Goal: Task Accomplishment & Management: Use online tool/utility

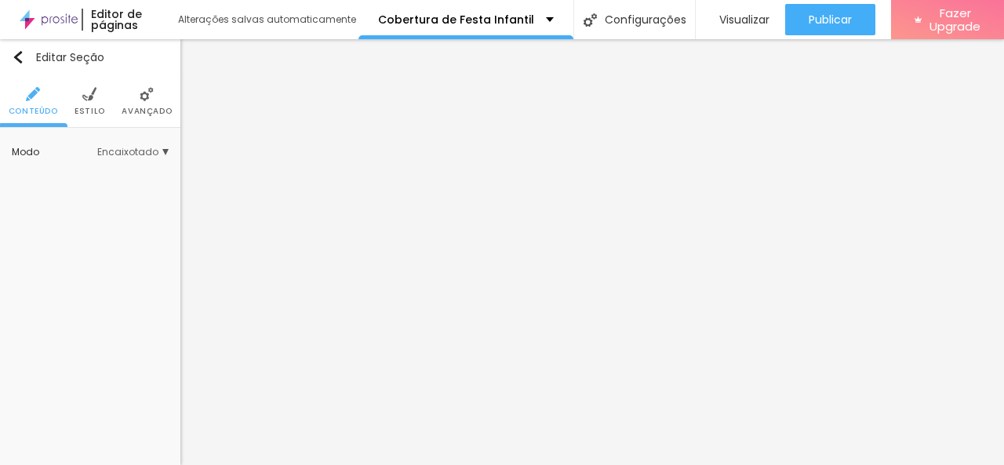
click at [146, 101] on img at bounding box center [147, 94] width 14 height 14
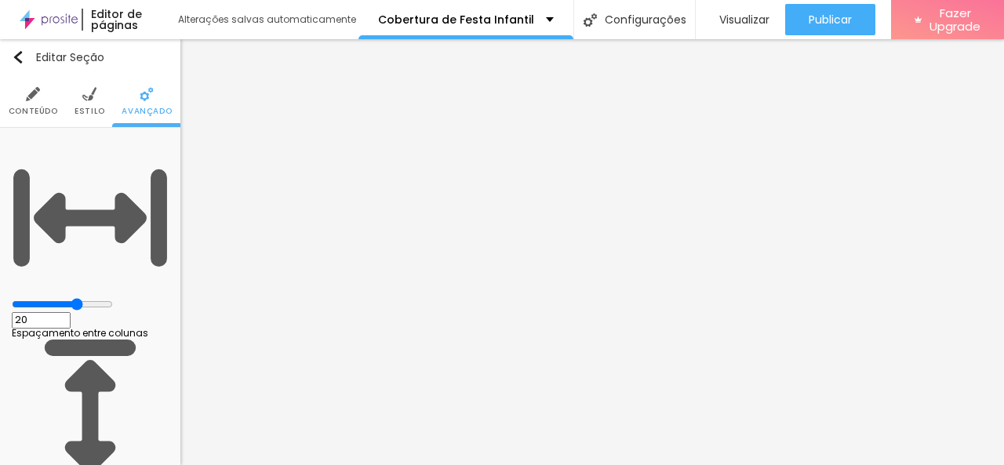
click at [82, 98] on img at bounding box center [89, 94] width 14 height 14
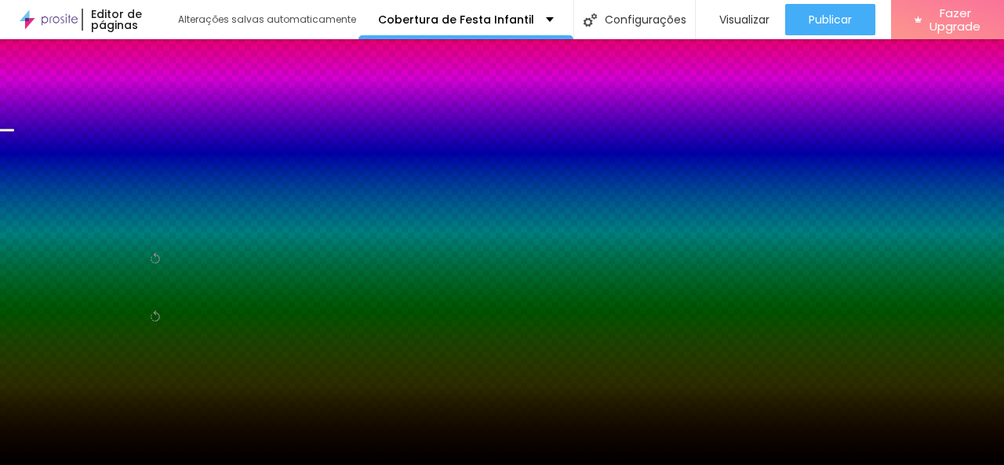
click at [80, 162] on span "Trocar imagem" at bounding box center [55, 154] width 86 height 13
click at [20, 101] on li "Conteúdo" at bounding box center [33, 101] width 49 height 52
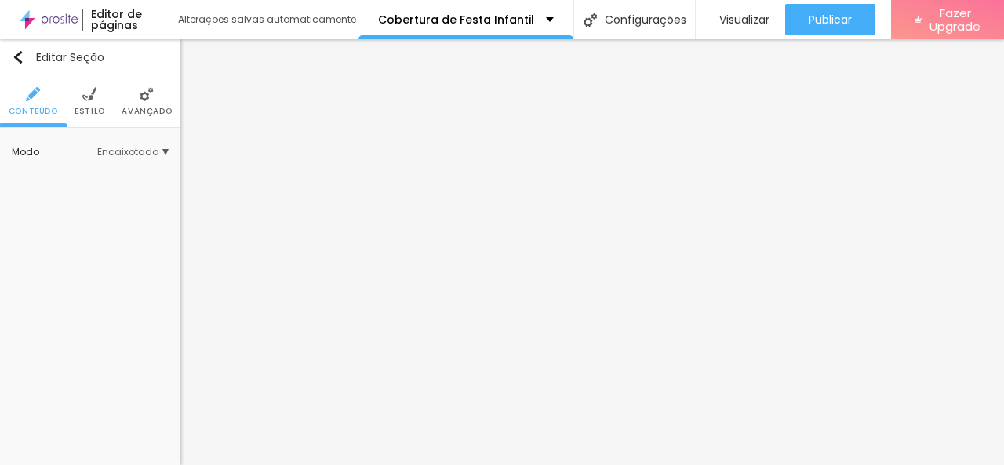
click at [151, 108] on span "Avançado" at bounding box center [147, 111] width 50 height 8
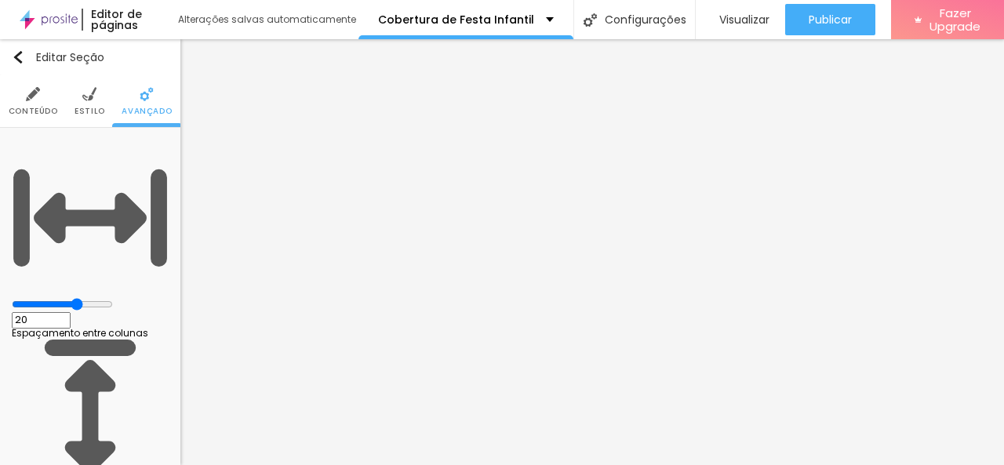
type input "25"
type input "30"
type input "25"
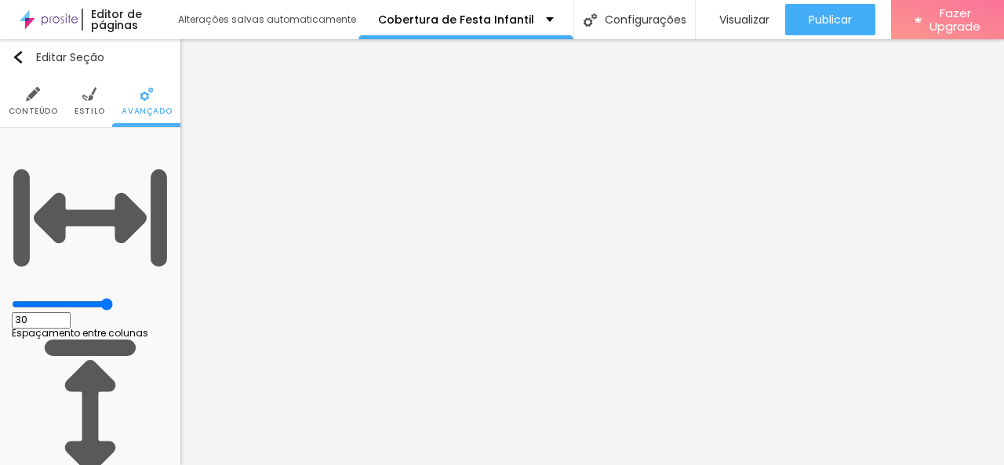
type input "25"
type input "20"
click at [94, 298] on input "range" at bounding box center [62, 304] width 101 height 13
type input "67"
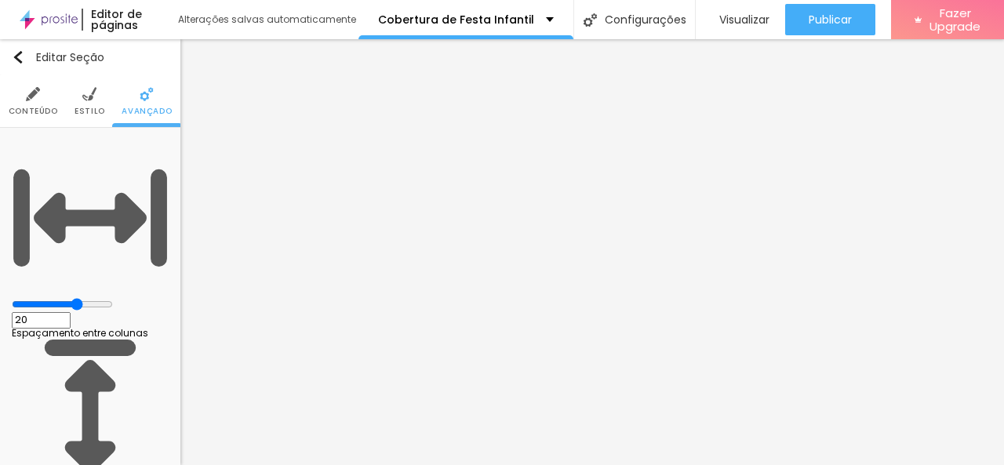
type input "67"
type input "96"
type input "112"
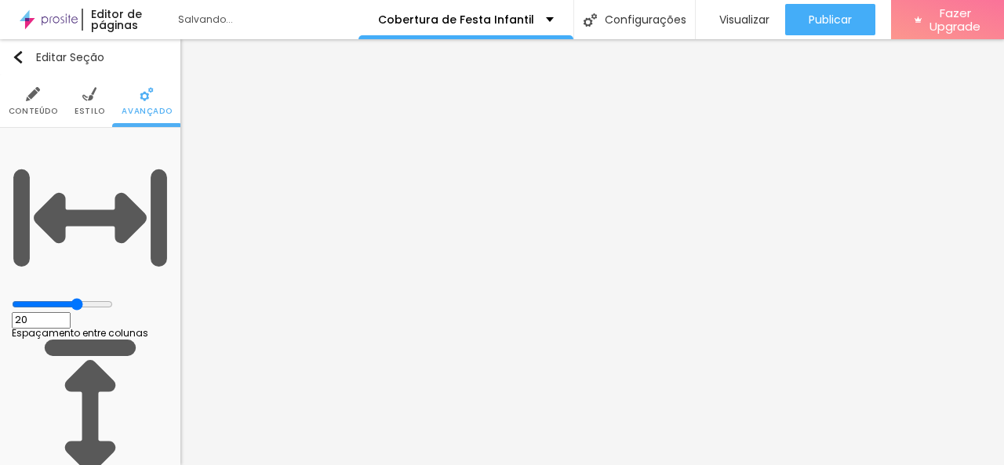
type input "117"
type input "125"
type input "133"
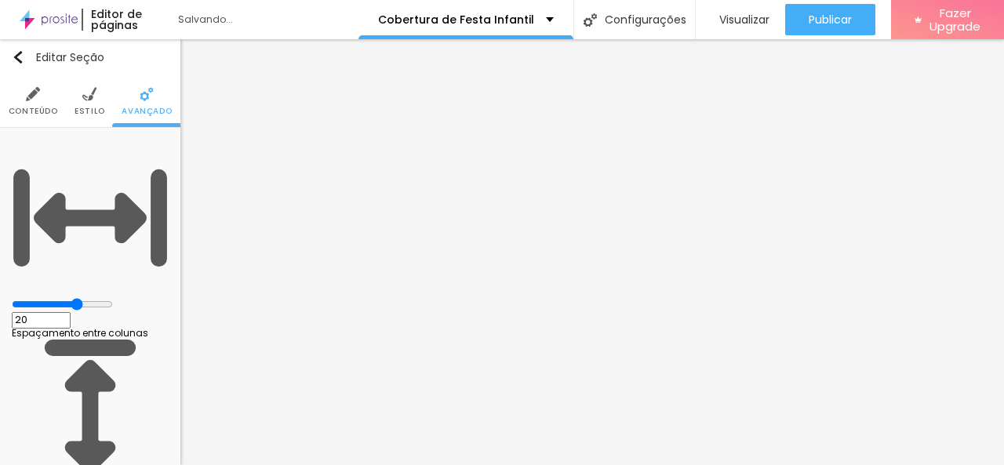
type input "133"
type input "142"
drag, startPoint x: 41, startPoint y: 181, endPoint x: 52, endPoint y: 183, distance: 11.1
type input "142"
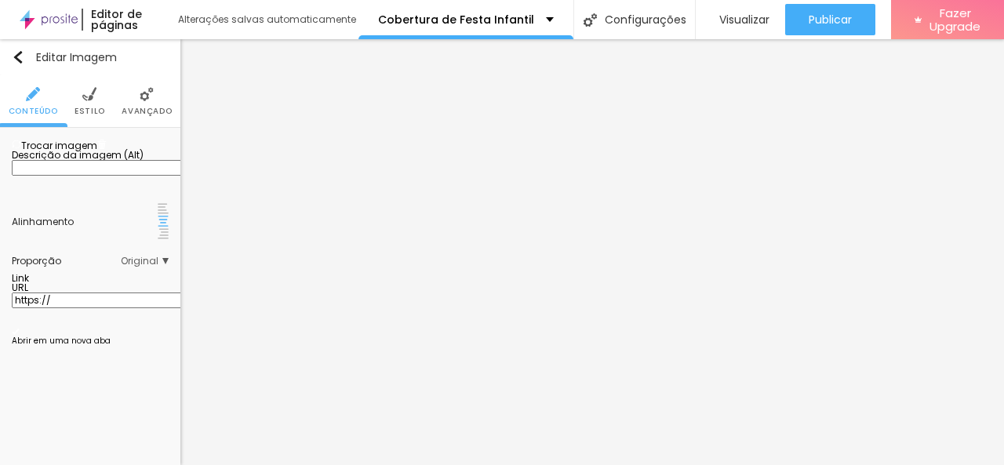
click at [86, 152] on span "Trocar imagem" at bounding box center [55, 145] width 86 height 13
click at [45, 152] on span "Trocar imagem" at bounding box center [55, 145] width 86 height 13
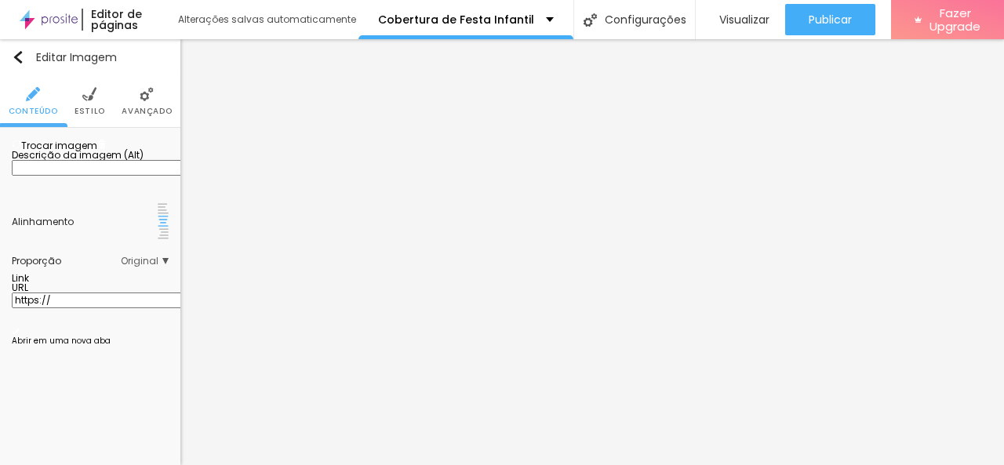
click at [152, 266] on span "Original" at bounding box center [145, 261] width 48 height 9
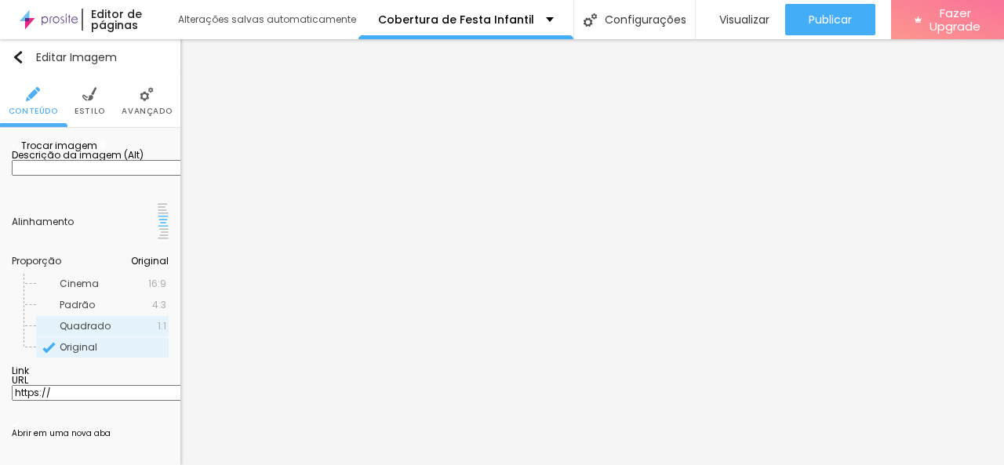
click at [130, 331] on span "Quadrado" at bounding box center [109, 326] width 98 height 9
click at [103, 352] on span "Original" at bounding box center [113, 347] width 107 height 9
click at [89, 286] on span "Cinema" at bounding box center [79, 283] width 39 height 13
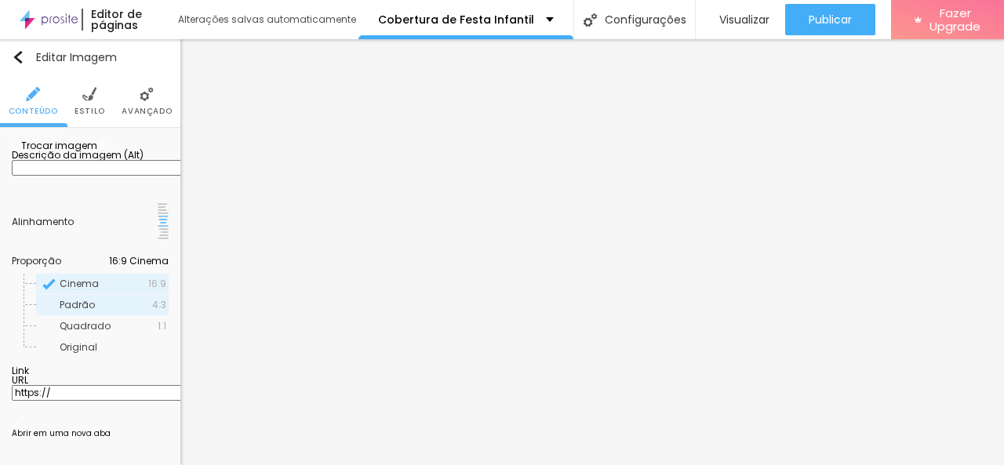
click at [93, 302] on div "Padrão 4:3" at bounding box center [102, 305] width 133 height 20
click at [72, 348] on span "Original" at bounding box center [79, 346] width 38 height 13
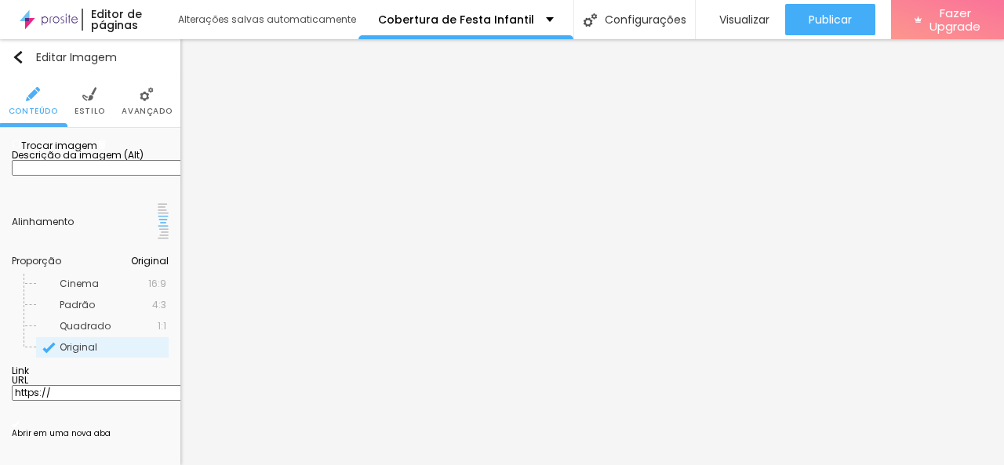
scroll to position [0, 0]
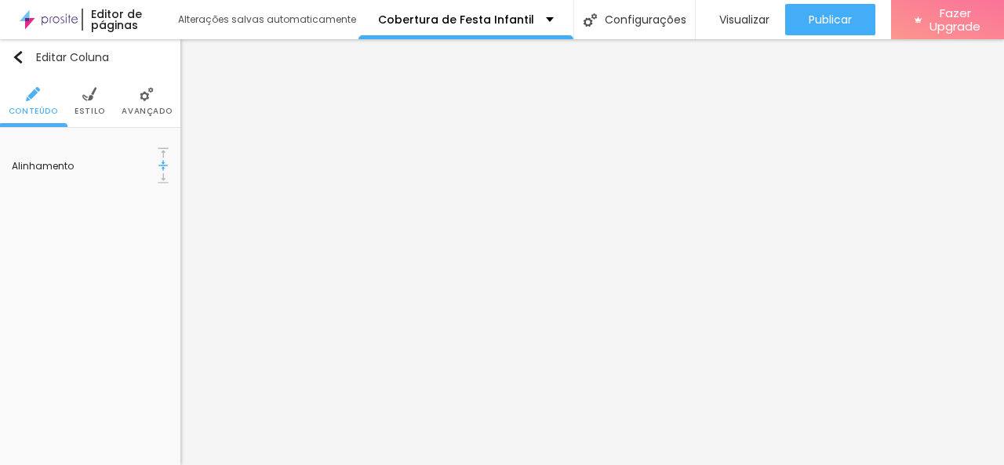
click at [85, 107] on span "Estilo" at bounding box center [90, 111] width 31 height 8
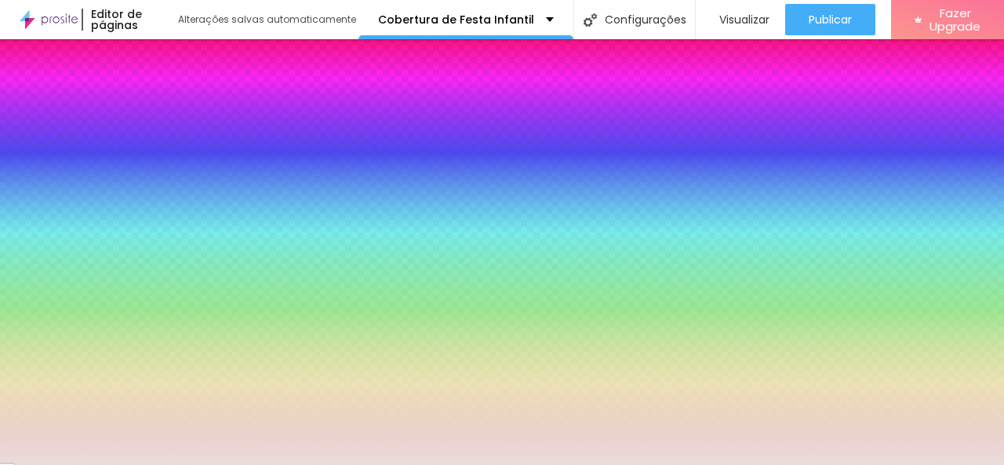
click at [109, 169] on div at bounding box center [90, 169] width 157 height 0
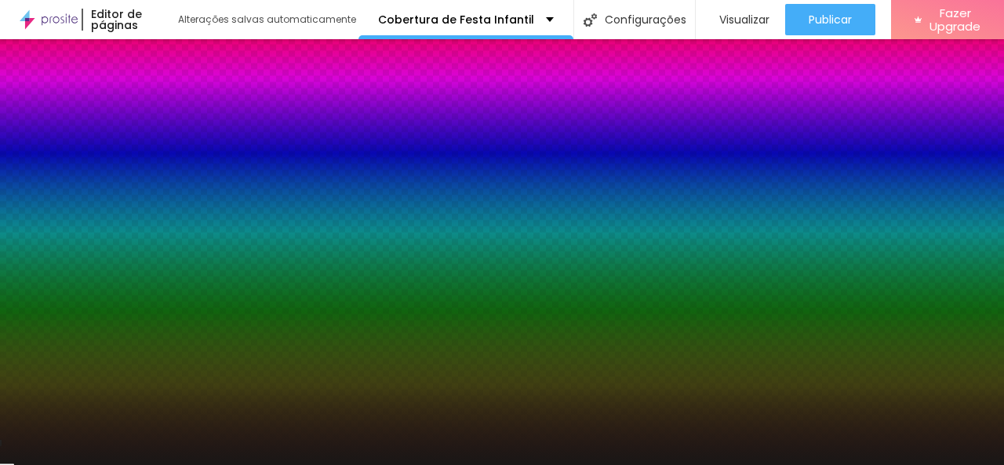
click at [33, 283] on div at bounding box center [502, 232] width 1004 height 465
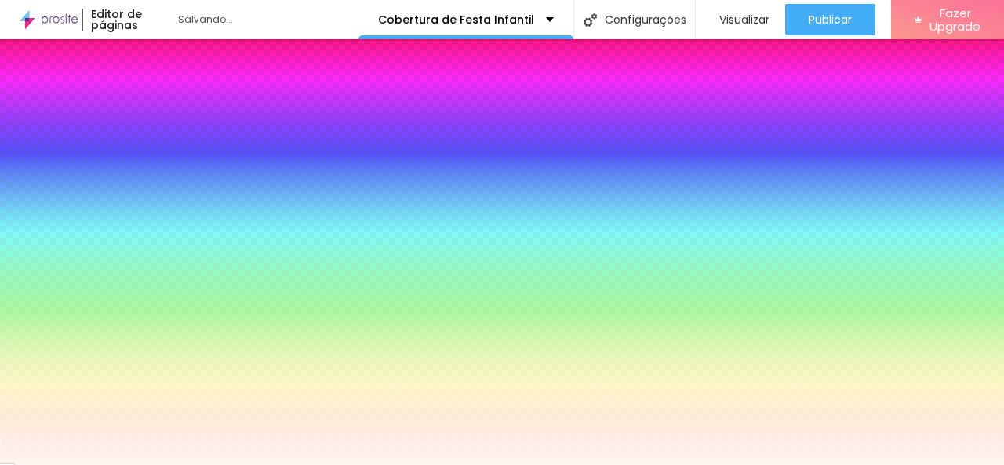
type input "#FFF6F1"
drag, startPoint x: 33, startPoint y: 187, endPoint x: 30, endPoint y: 175, distance: 12.9
click at [30, 185] on div at bounding box center [90, 185] width 157 height 0
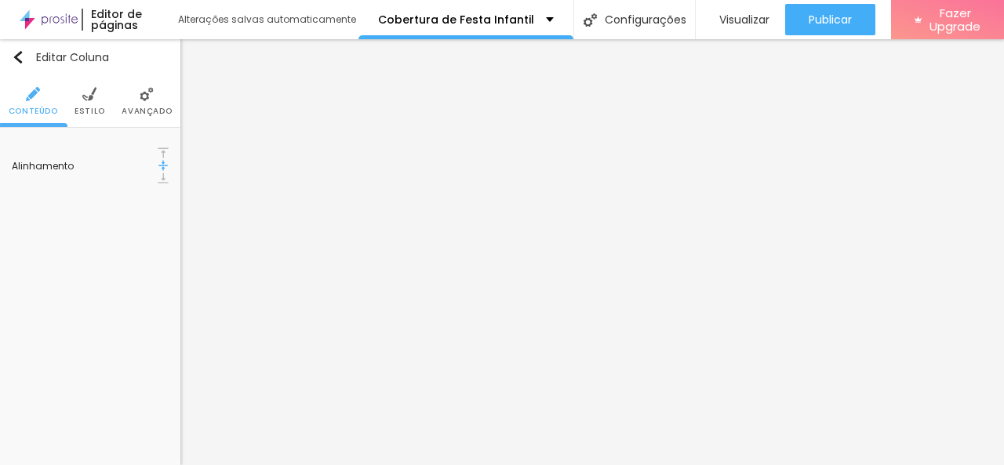
click at [78, 98] on li "Estilo" at bounding box center [90, 101] width 31 height 52
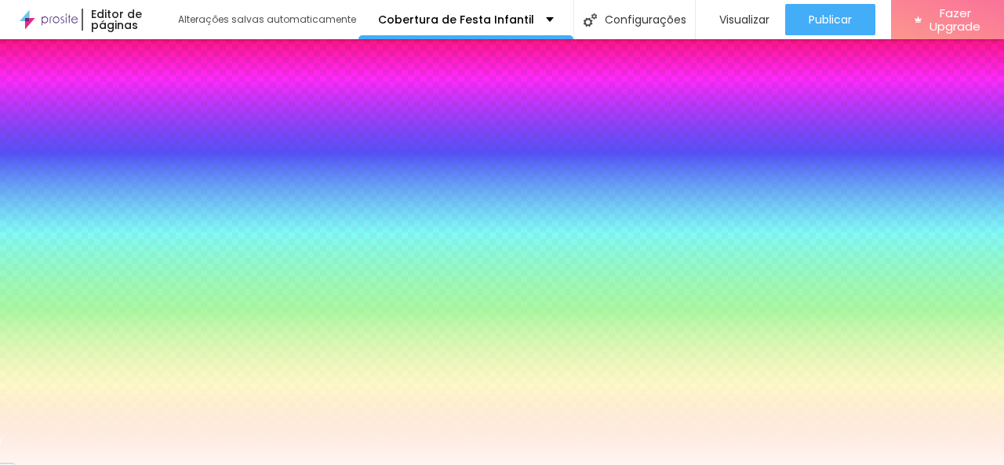
click at [100, 169] on div at bounding box center [90, 169] width 157 height 0
drag, startPoint x: 28, startPoint y: 175, endPoint x: 36, endPoint y: 184, distance: 12.3
click at [35, 185] on div at bounding box center [90, 185] width 157 height 0
type input "14"
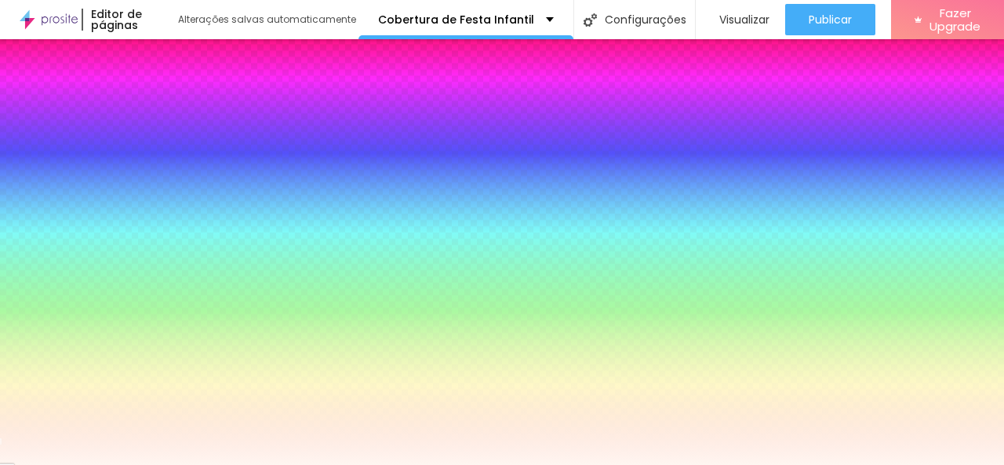
type input "28"
type input "32"
type input "42"
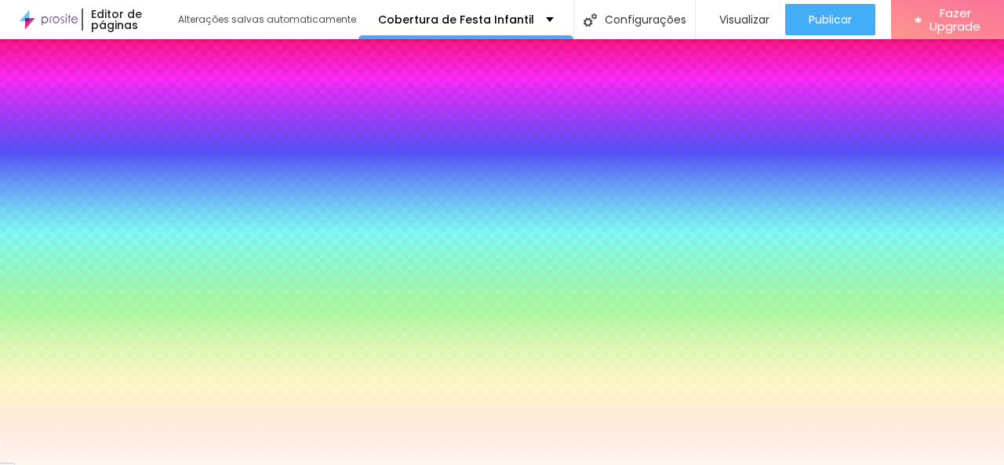
type input "42"
type input "95"
type input "106"
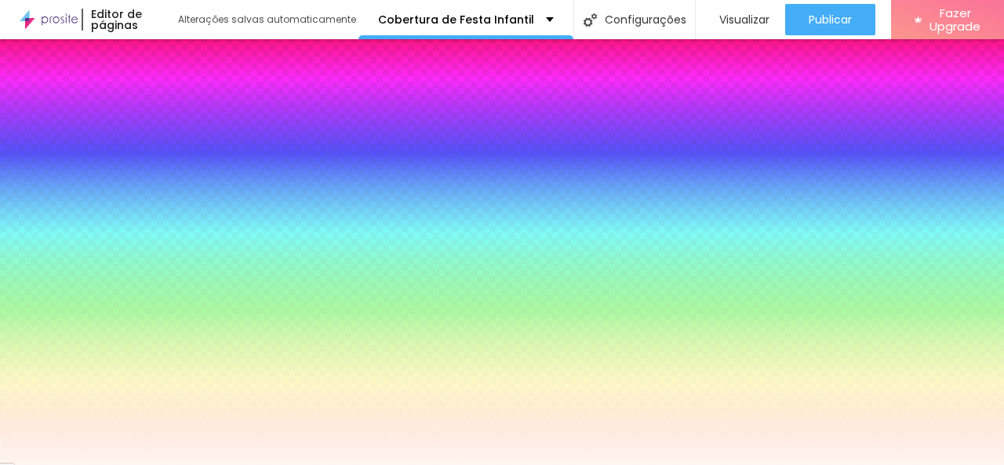
type input "141"
type input "152"
type input "154"
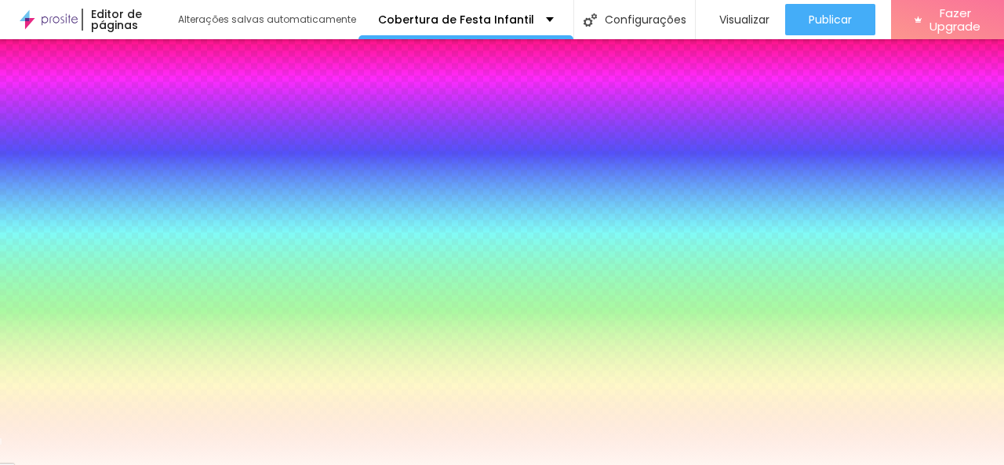
type input "154"
type input "171"
type input "184"
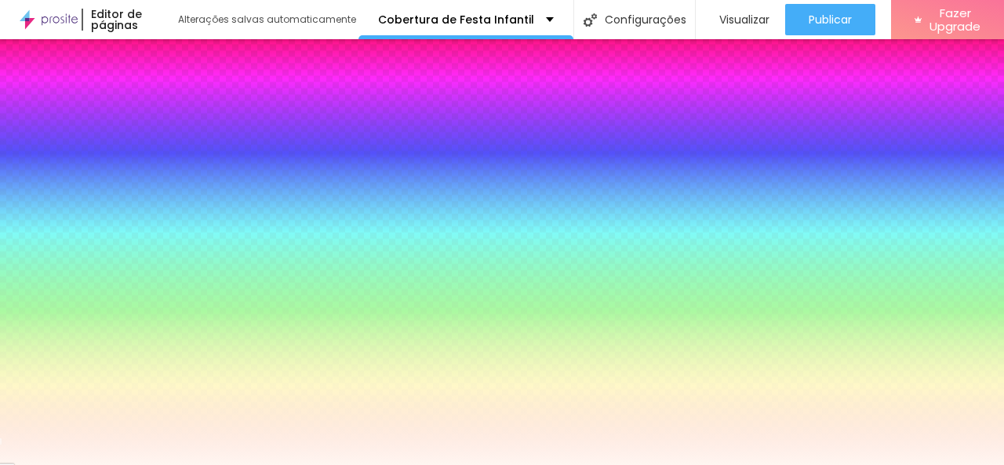
type input "200"
type input "128"
type input "94"
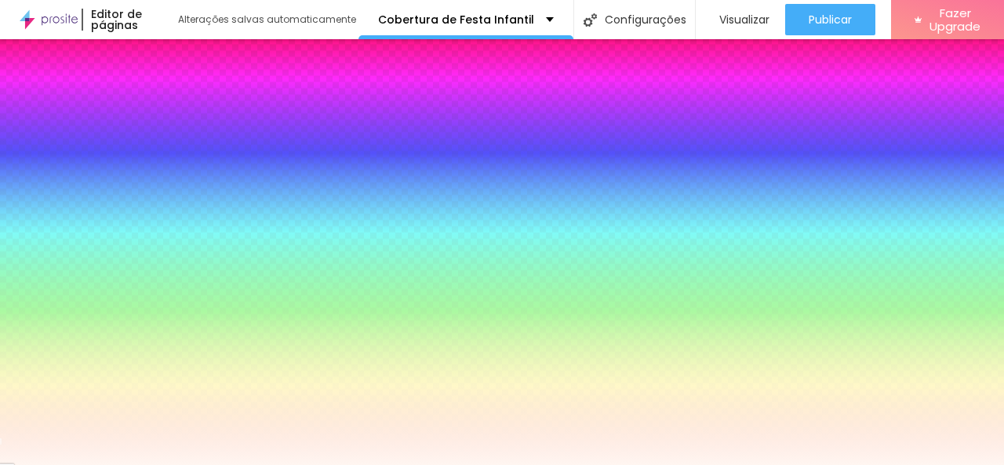
type input "94"
type input "88"
type input "86"
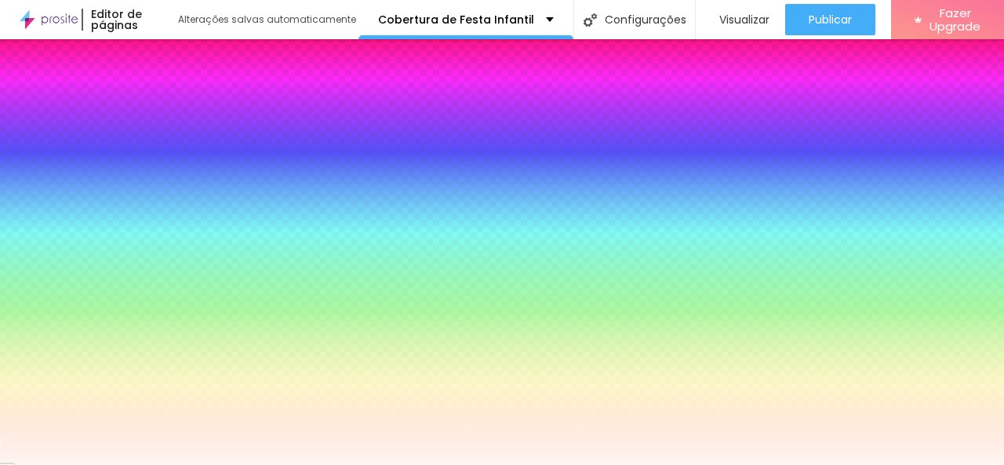
type input "64"
drag, startPoint x: 37, startPoint y: 188, endPoint x: 67, endPoint y: 217, distance: 42.2
type input "64"
click at [67, 344] on input "range" at bounding box center [62, 350] width 101 height 13
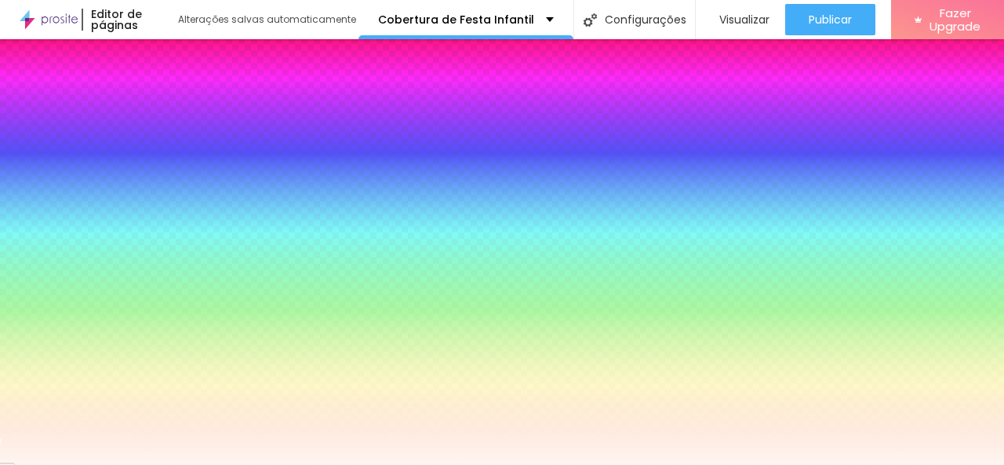
click at [88, 268] on div "Editar Coluna Conteúdo Estilo Avançado Cor de fundo Voltar ao padrão #FFF6F1 64…" at bounding box center [90, 252] width 180 height 426
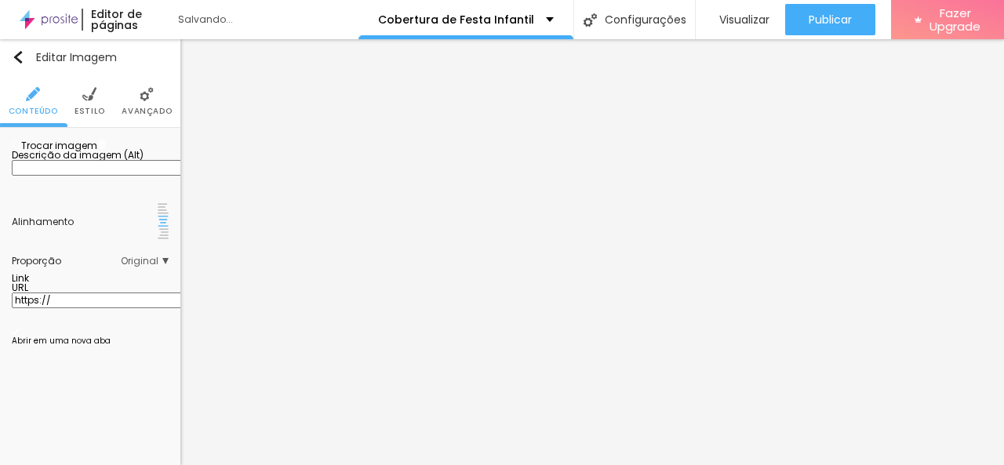
click at [38, 152] on span "Trocar imagem" at bounding box center [55, 145] width 86 height 13
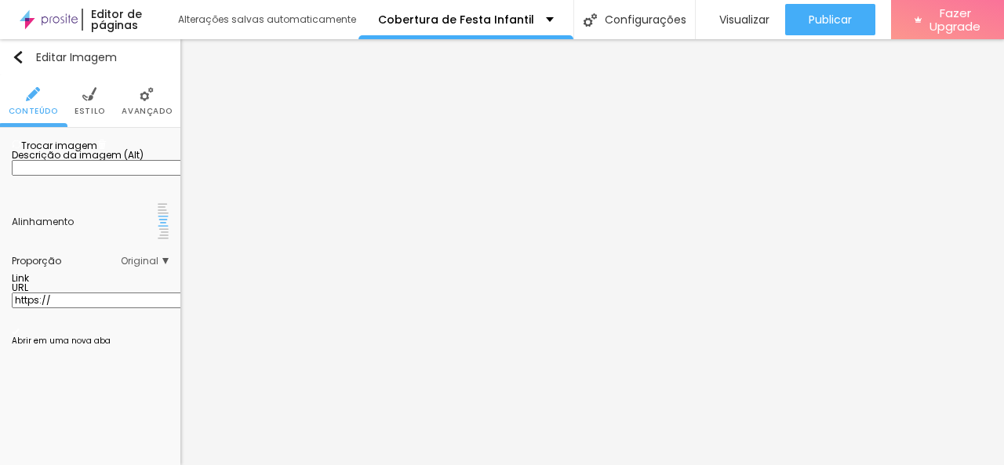
click at [88, 152] on span "Trocar imagem" at bounding box center [55, 145] width 86 height 13
click at [44, 152] on span "Trocar imagem" at bounding box center [55, 145] width 86 height 13
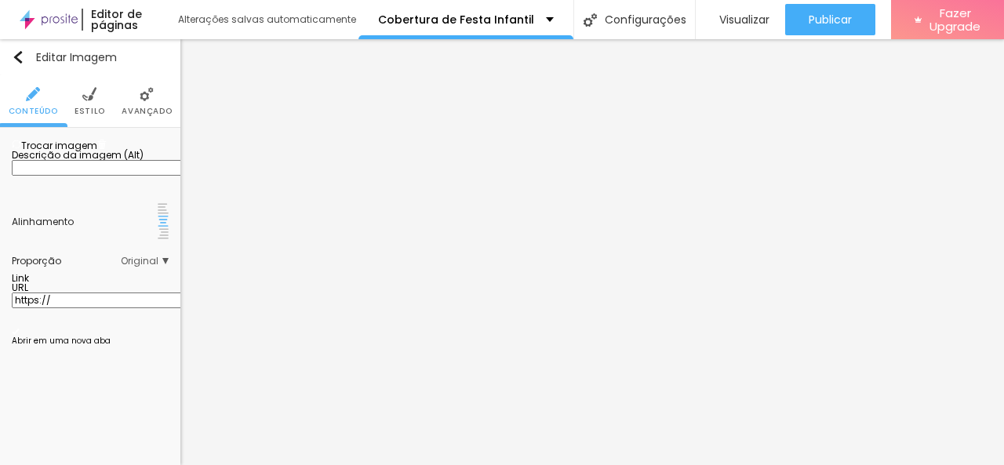
click at [81, 152] on span "Trocar imagem" at bounding box center [55, 145] width 86 height 13
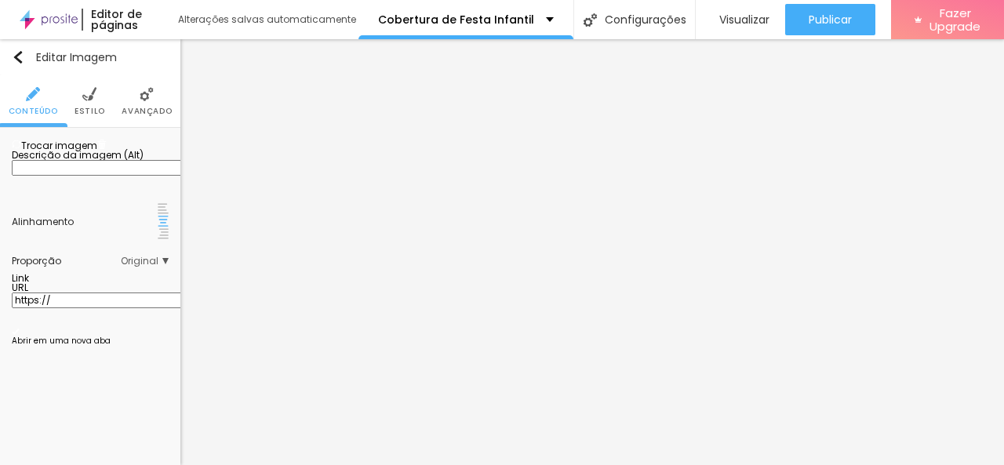
click at [88, 152] on span "Trocar imagem" at bounding box center [55, 145] width 86 height 13
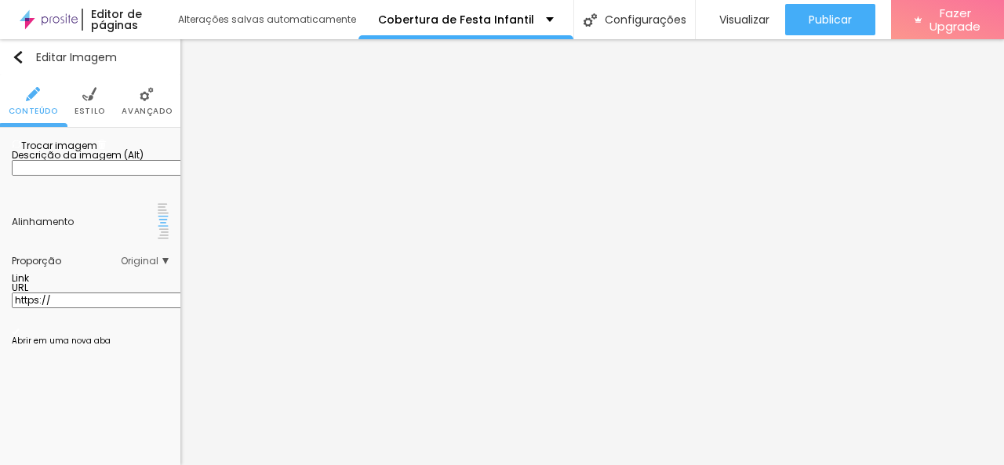
click at [52, 152] on span "Trocar imagem" at bounding box center [55, 145] width 86 height 13
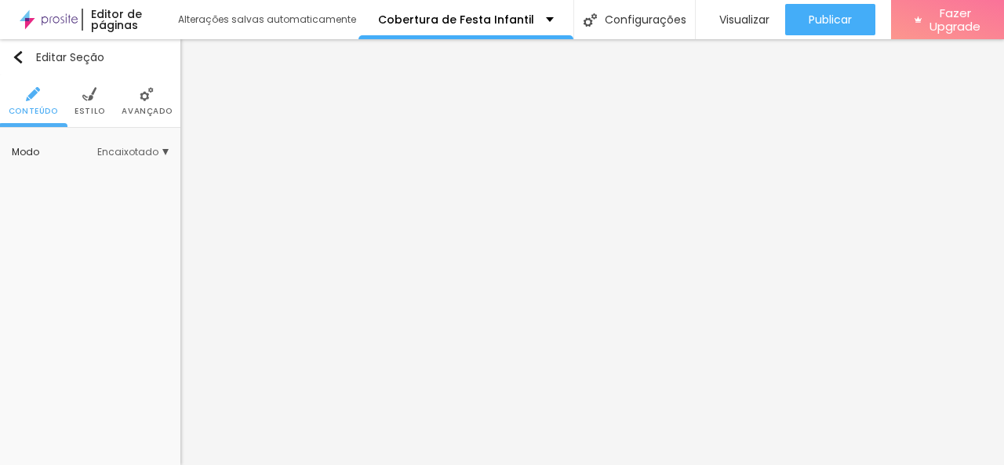
click at [94, 104] on li "Estilo" at bounding box center [90, 101] width 31 height 52
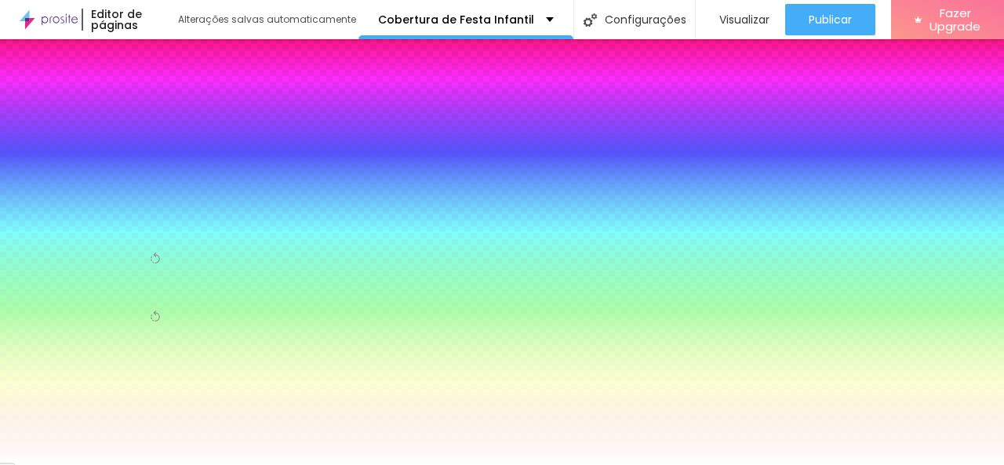
click at [144, 99] on img at bounding box center [147, 94] width 14 height 14
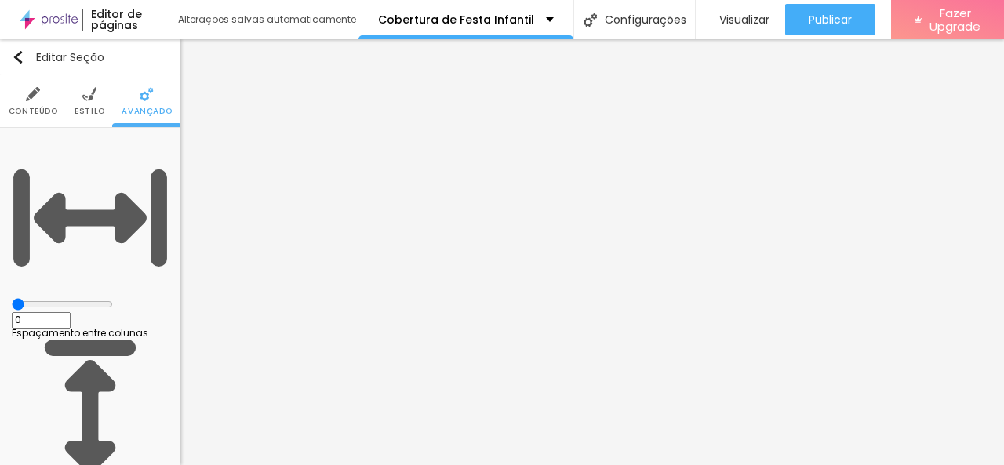
type input "200"
type input "221"
type input "225"
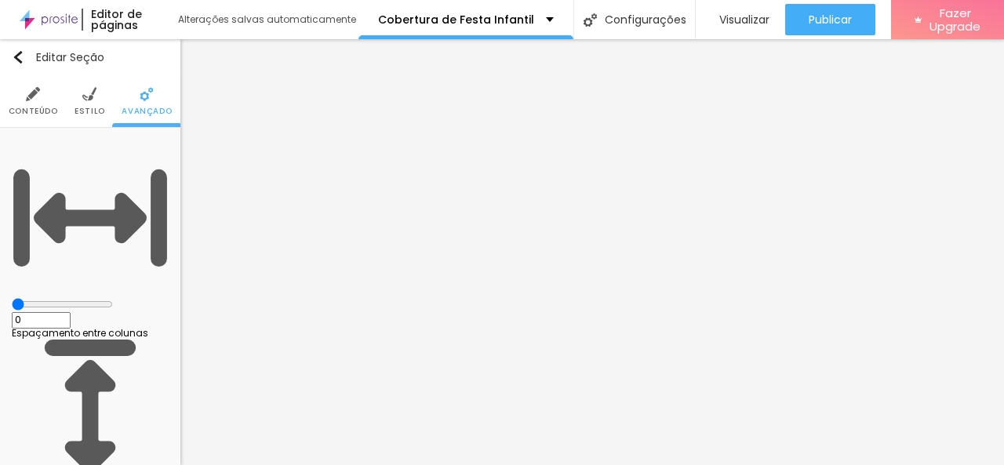
type input "225"
type input "117"
type input "58"
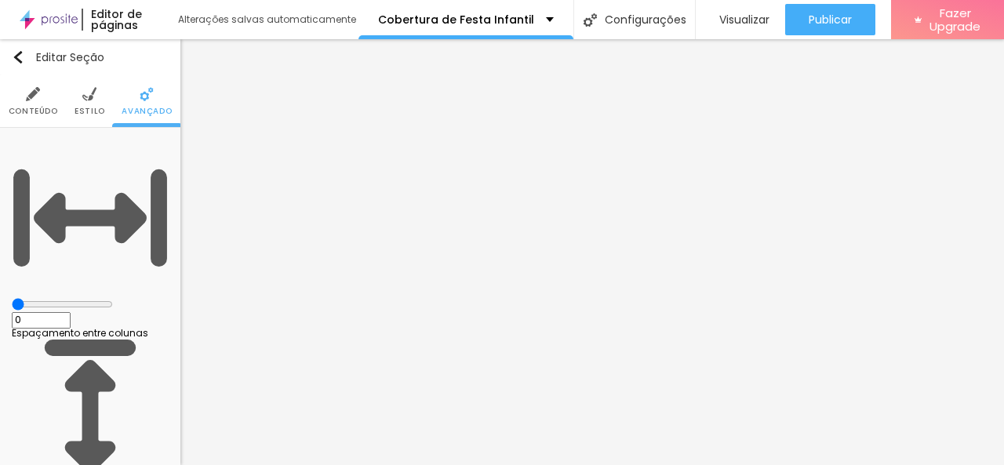
type input "4"
type input "0"
drag, startPoint x: 31, startPoint y: 184, endPoint x: 0, endPoint y: 193, distance: 32.5
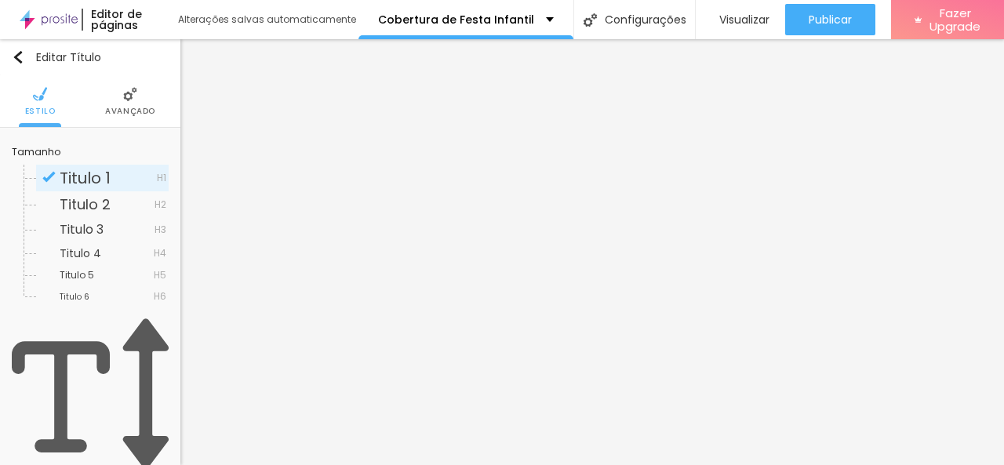
type input "68"
type input "65"
type input "63"
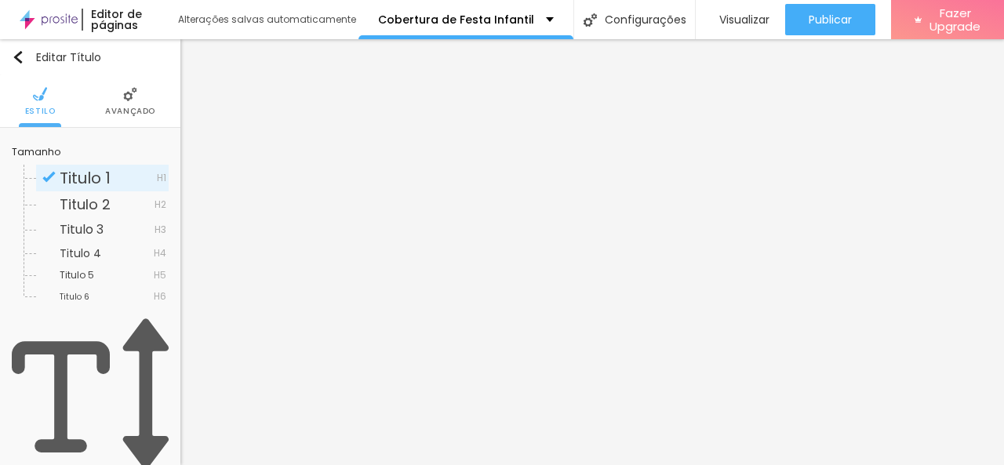
type input "63"
type input "62"
type input "60"
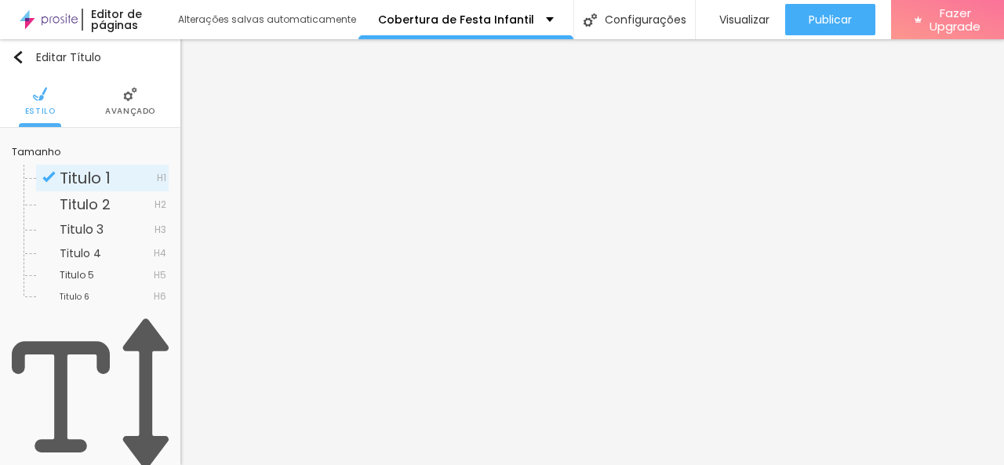
type input "56"
type input "52"
type input "50"
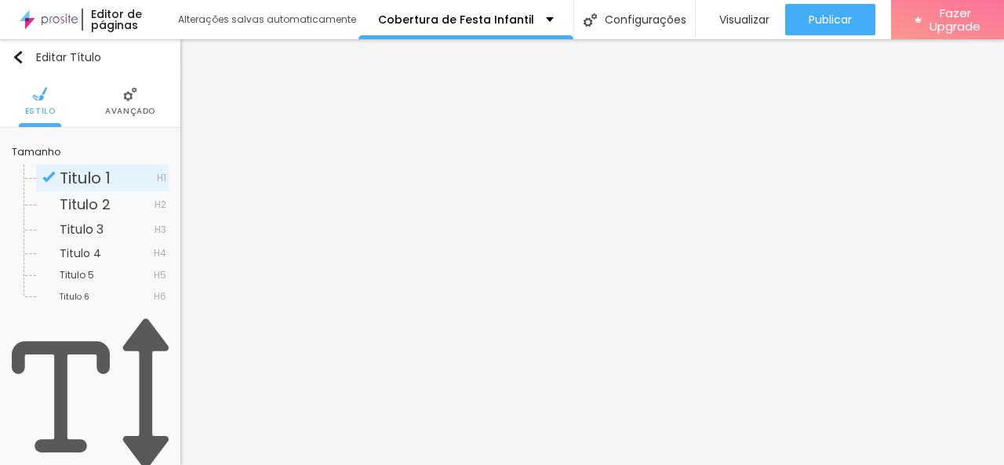
type input "50"
type input "49"
type input "48"
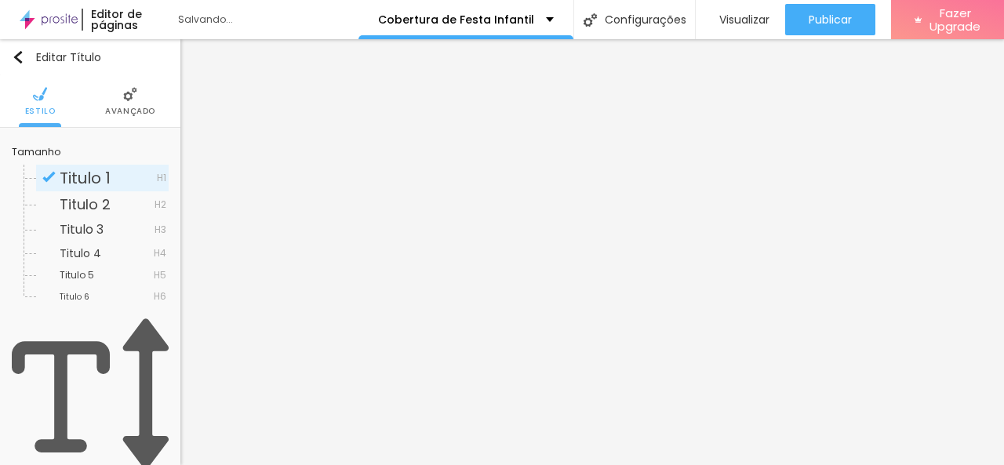
type input "45"
type input "43"
type input "44"
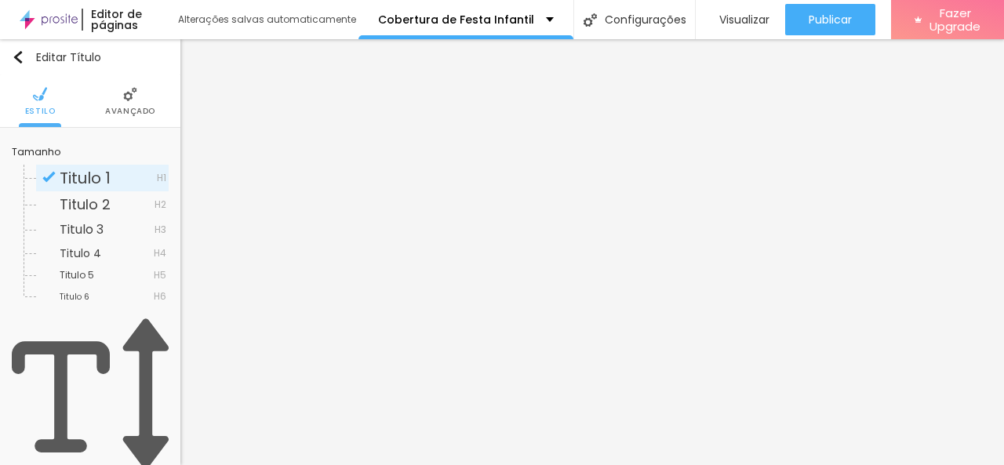
type input "44"
drag, startPoint x: 100, startPoint y: 326, endPoint x: 71, endPoint y: 335, distance: 31.3
type input "44"
type input "77"
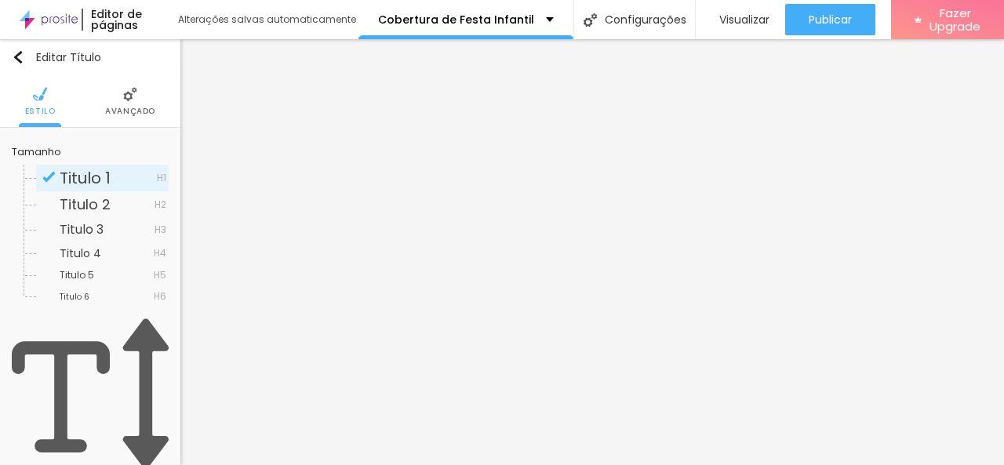
type input "77"
type input "69"
type input "67"
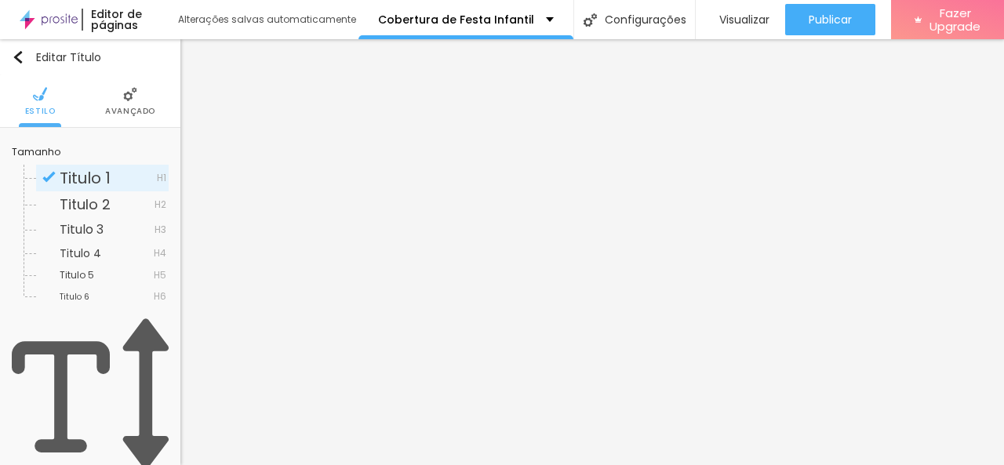
type input "65"
type input "62"
type input "59"
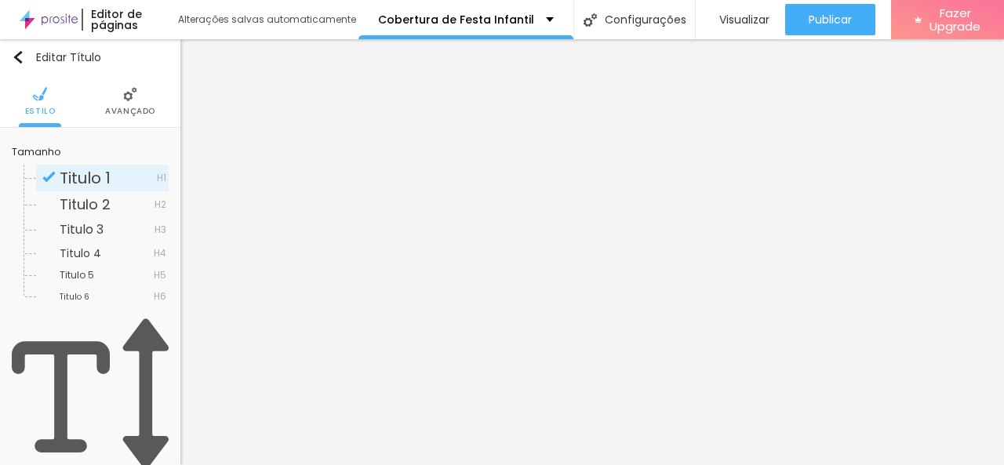
type input "59"
type input "57"
type input "56"
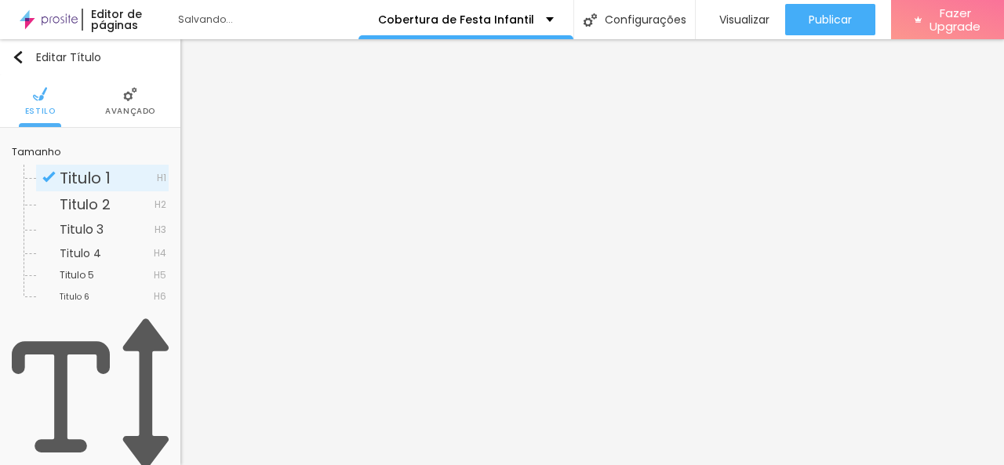
type input "54"
type input "52"
type input "51"
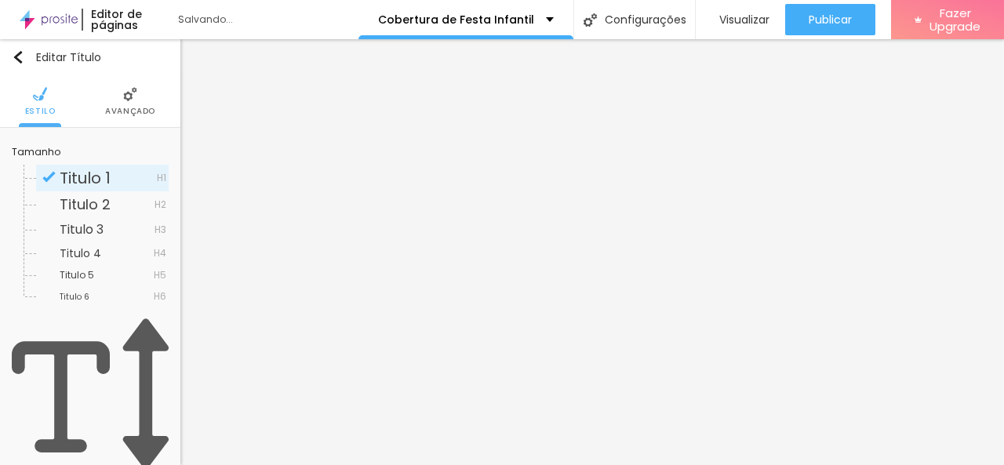
type input "51"
type input "50"
type input "49"
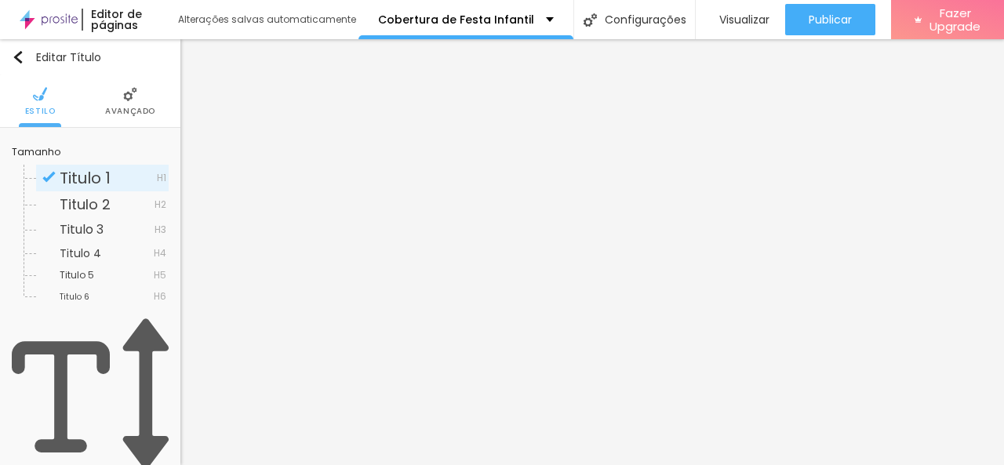
type input "48"
type input "46"
type input "45"
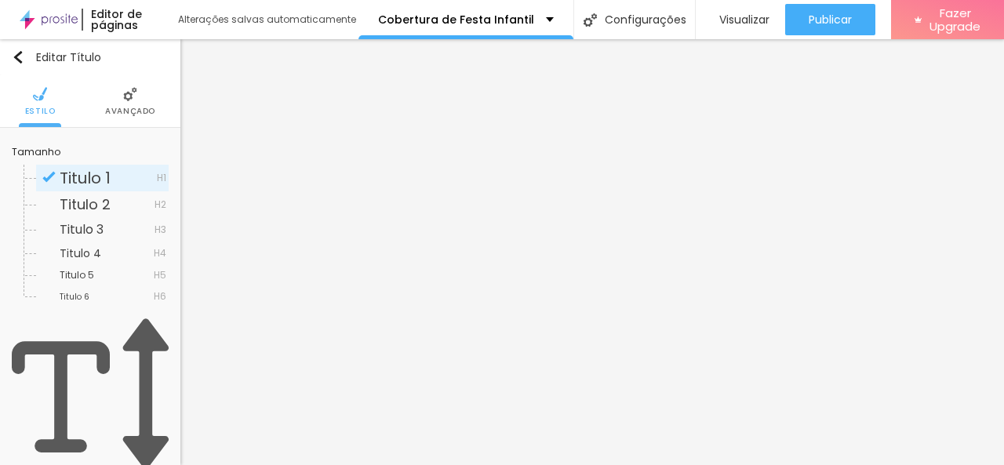
type input "45"
type input "44"
type input "43"
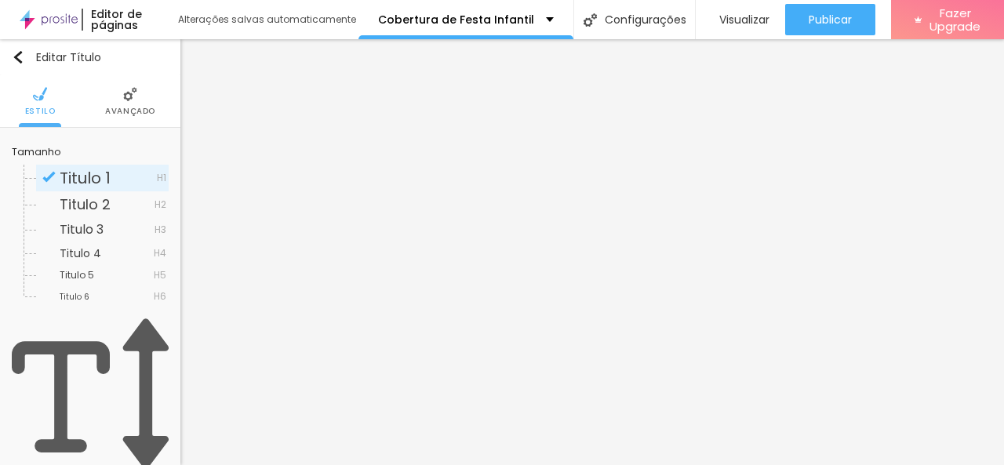
type input "42"
type input "41"
type input "40"
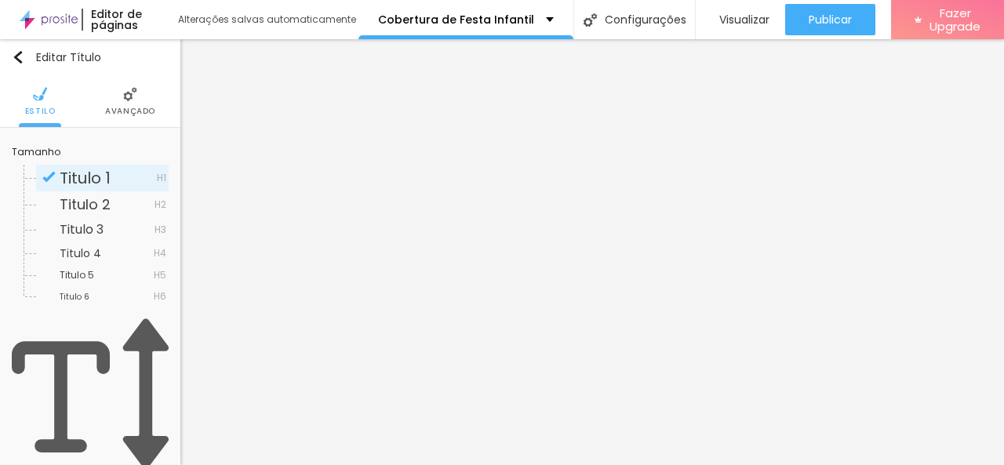
type input "40"
type input "39"
type input "37"
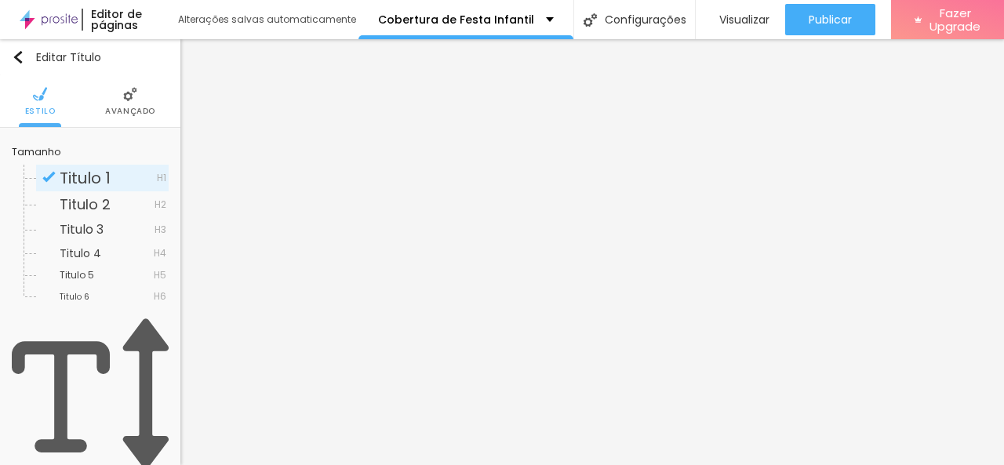
type input "38"
type input "39"
type input "40"
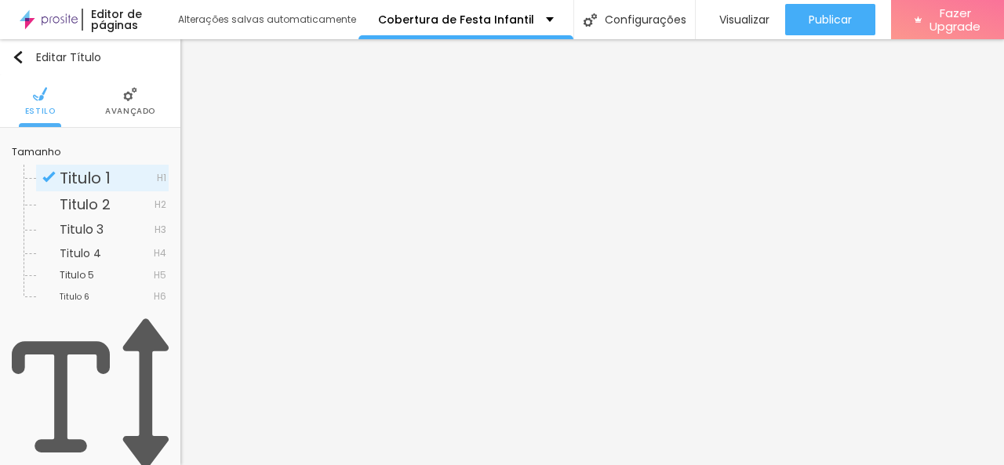
type input "40"
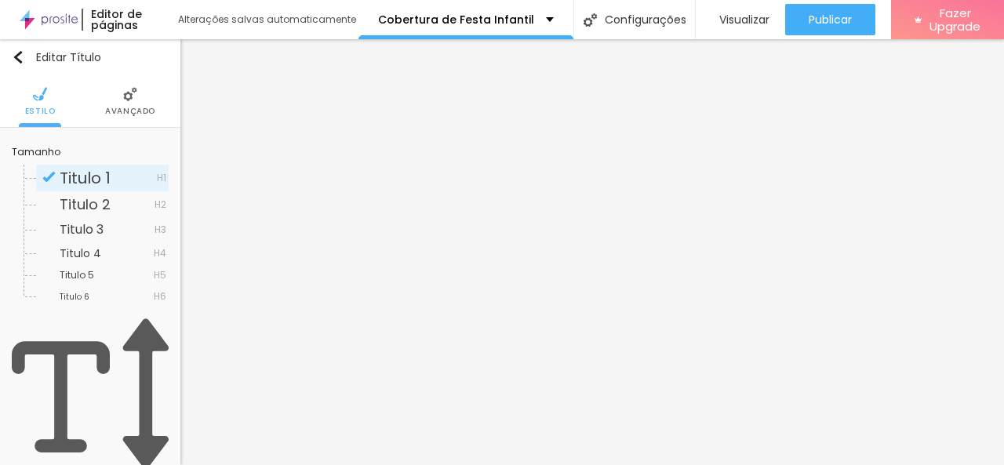
type input "41"
type input "42"
type input "43"
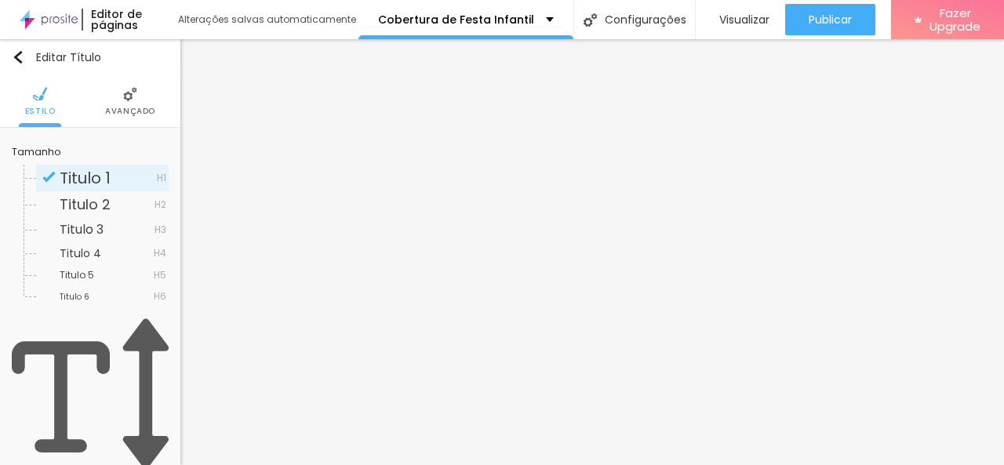
type input "43"
type input "44"
type input "45"
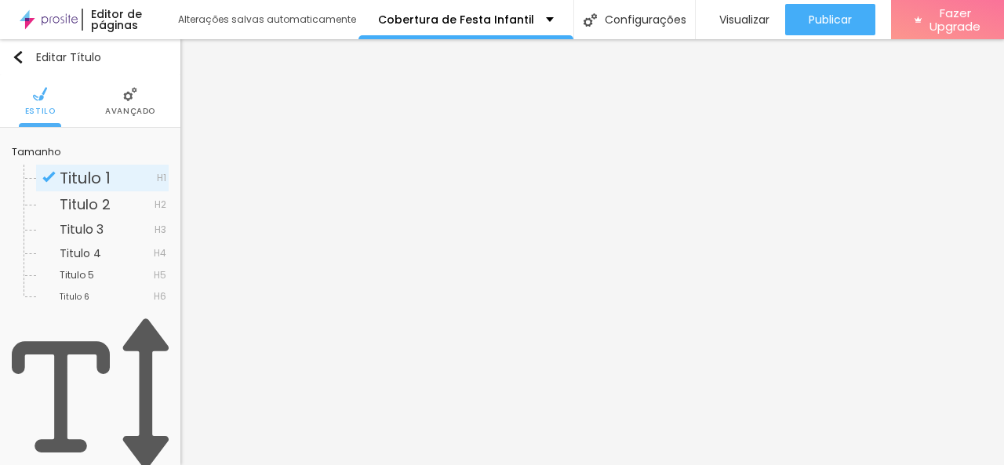
type input "46"
type input "47"
type input "48"
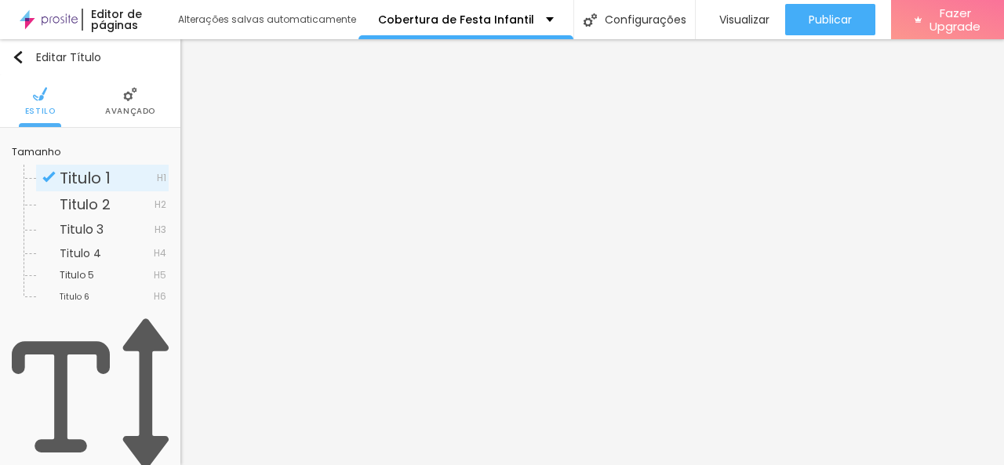
type input "48"
type input "49"
type input "50"
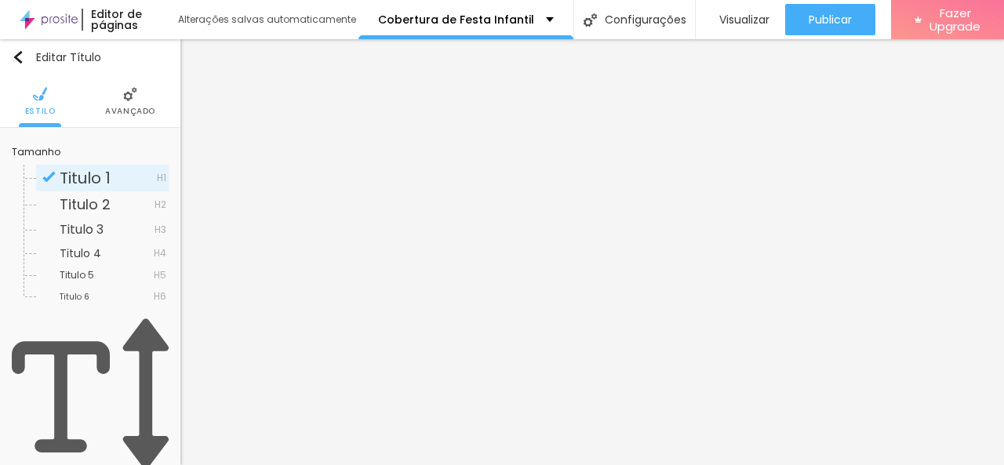
type input "51"
drag, startPoint x: 66, startPoint y: 327, endPoint x: 78, endPoint y: 329, distance: 11.9
type input "51"
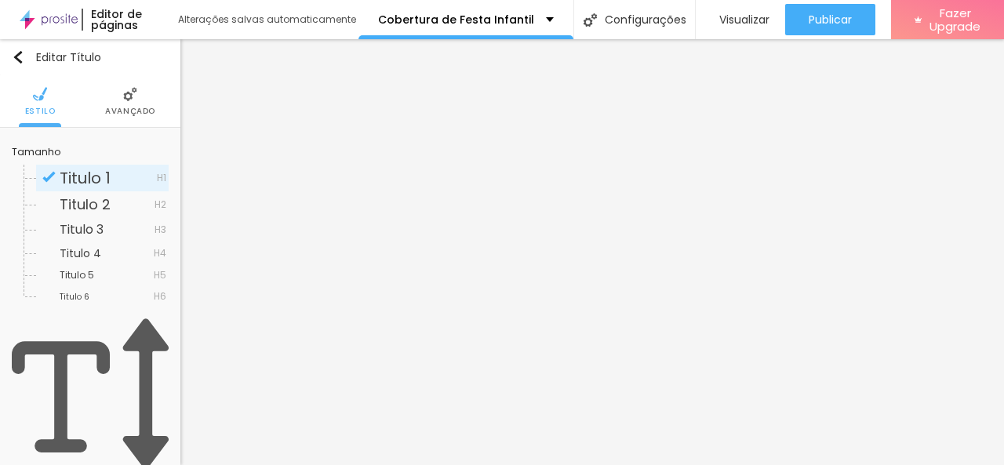
type input "41"
type input "42"
type input "43"
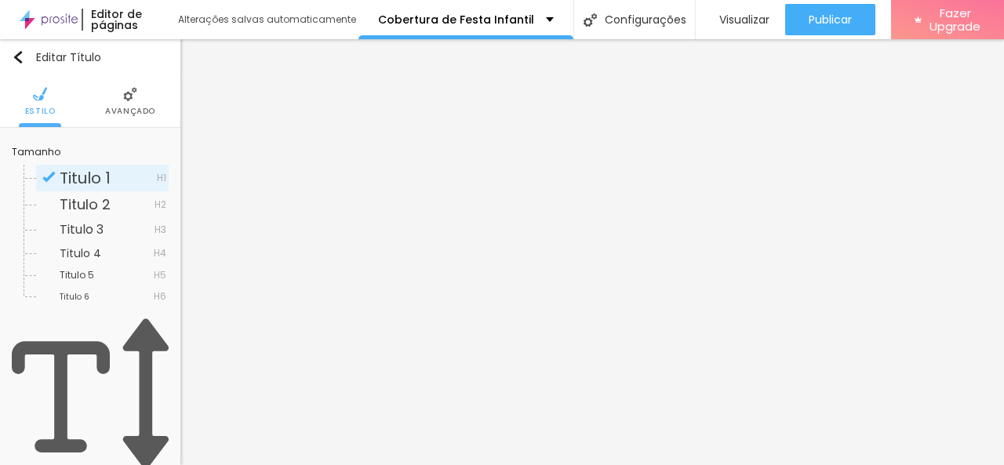
type input "43"
type input "45"
type input "46"
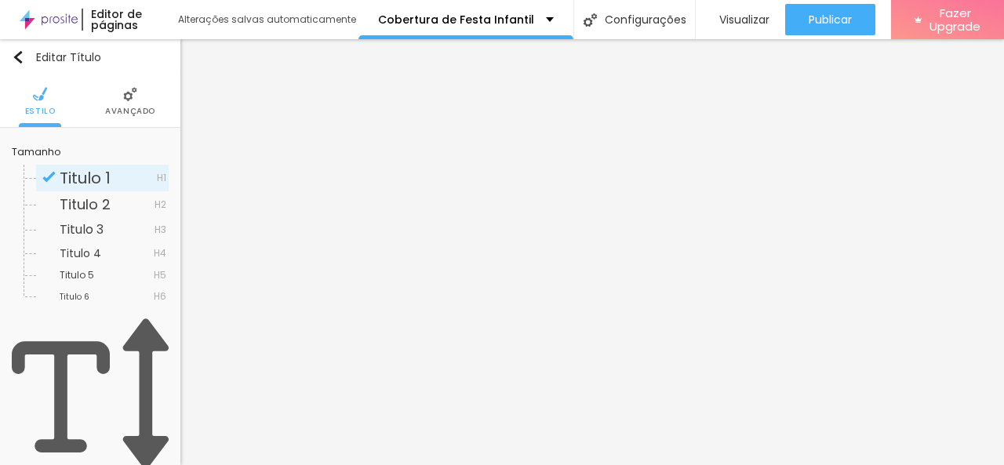
type input "50"
type input "51"
type input "52"
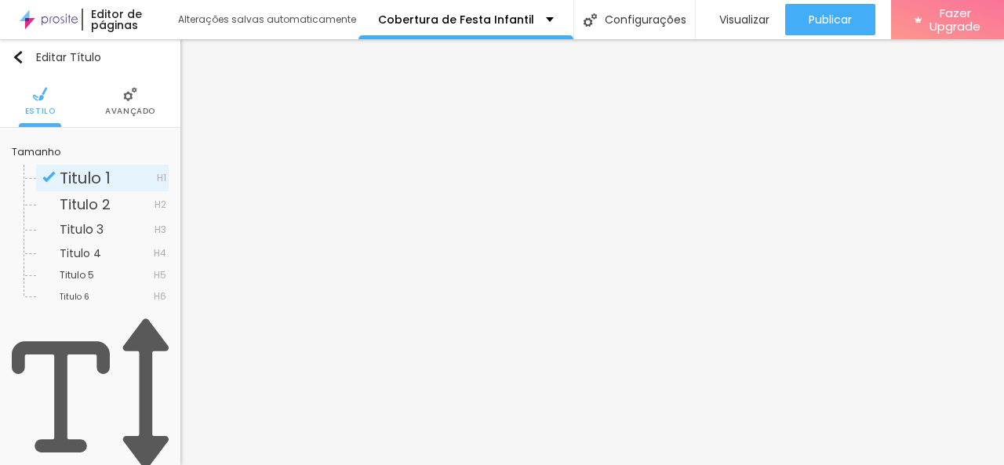
type input "52"
type input "53"
type input "54"
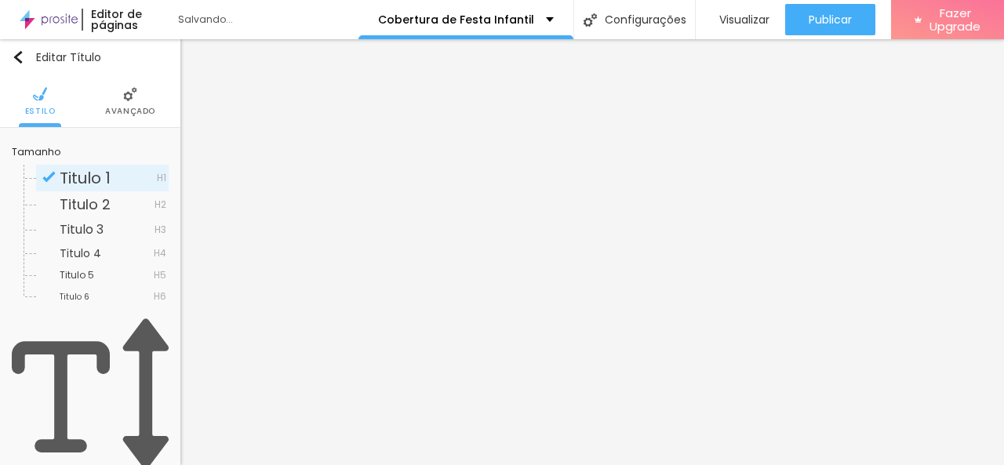
type input "55"
drag, startPoint x: 66, startPoint y: 327, endPoint x: 78, endPoint y: 325, distance: 12.8
drag, startPoint x: 74, startPoint y: 329, endPoint x: 51, endPoint y: 330, distance: 22.8
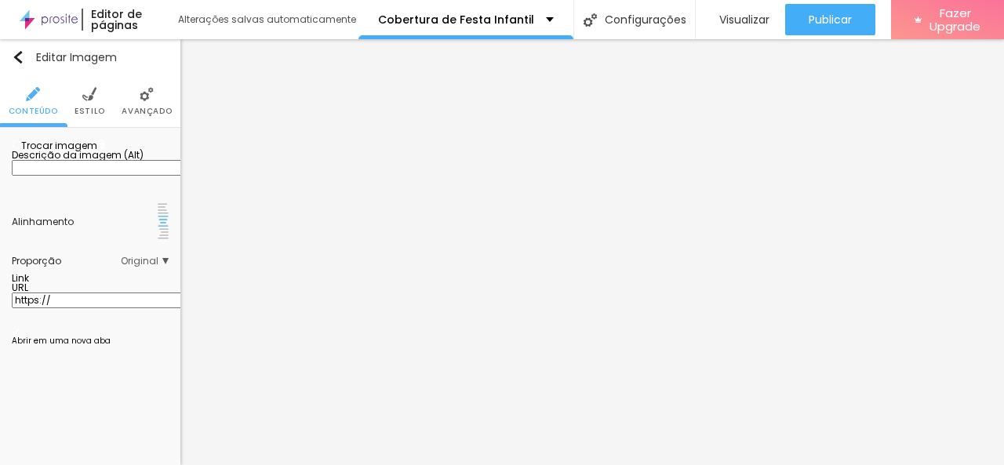
click at [42, 152] on span "Trocar imagem" at bounding box center [55, 145] width 86 height 13
click at [97, 152] on span "Trocar imagem" at bounding box center [55, 145] width 86 height 13
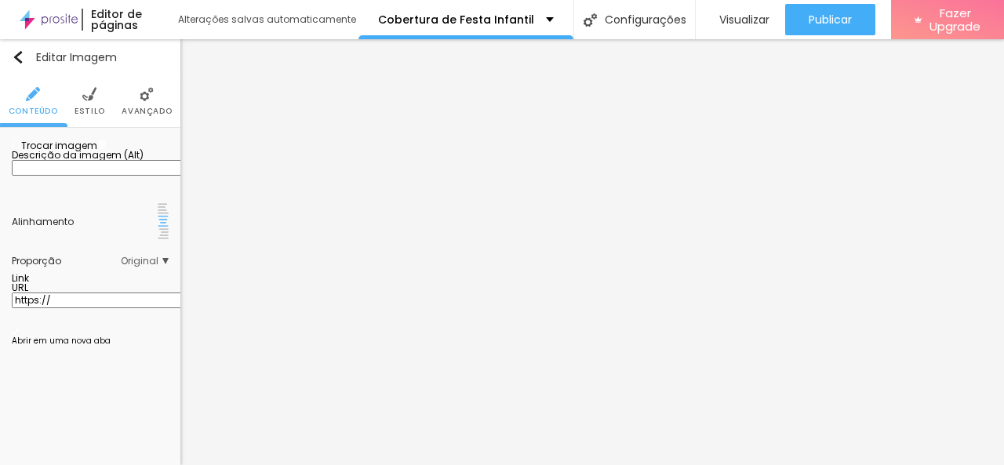
click at [89, 152] on span "Trocar imagem" at bounding box center [55, 145] width 86 height 13
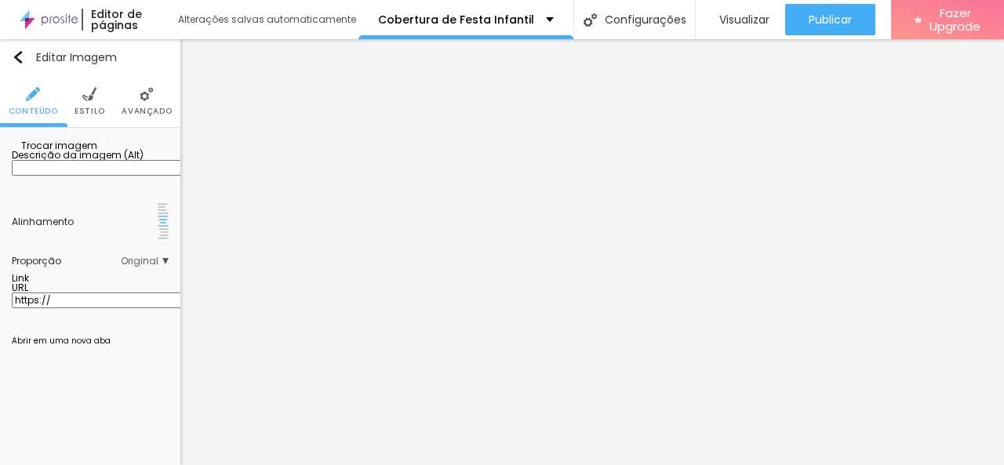
click at [94, 152] on span "Trocar imagem" at bounding box center [55, 145] width 86 height 13
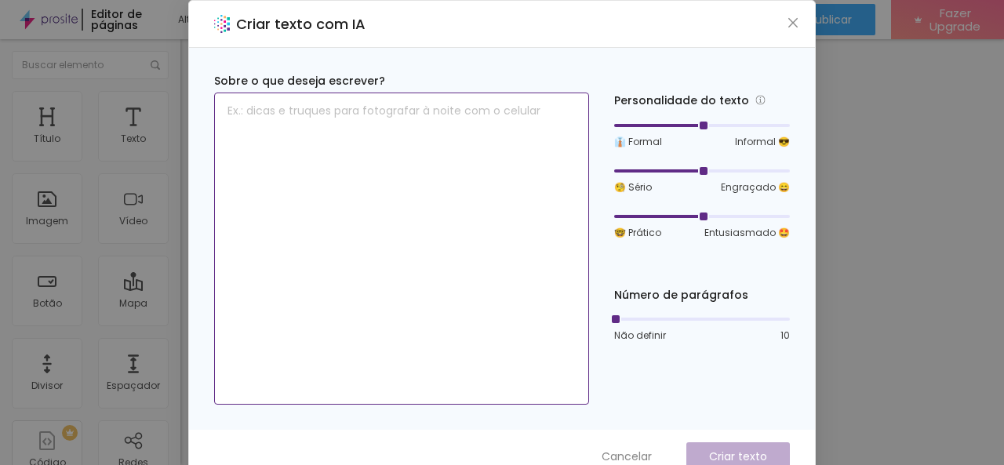
click at [271, 247] on textarea at bounding box center [401, 249] width 375 height 312
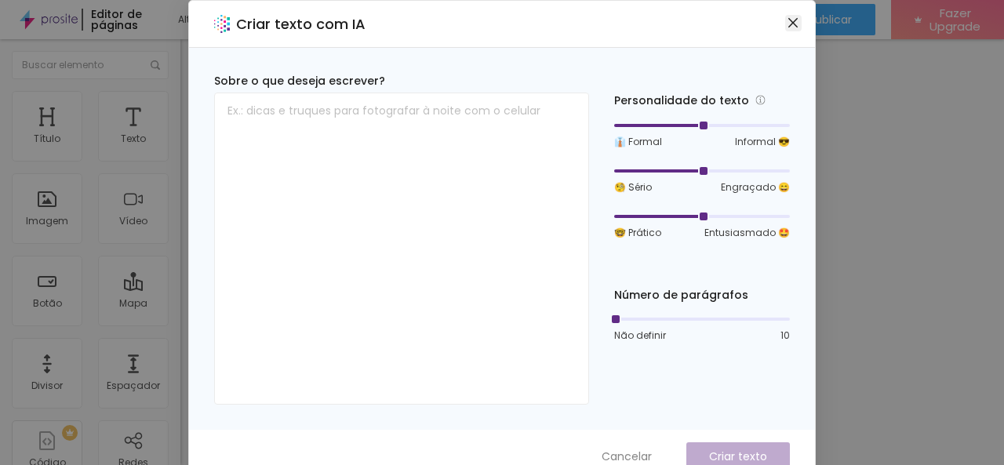
click at [790, 20] on icon "close" at bounding box center [792, 22] width 9 height 9
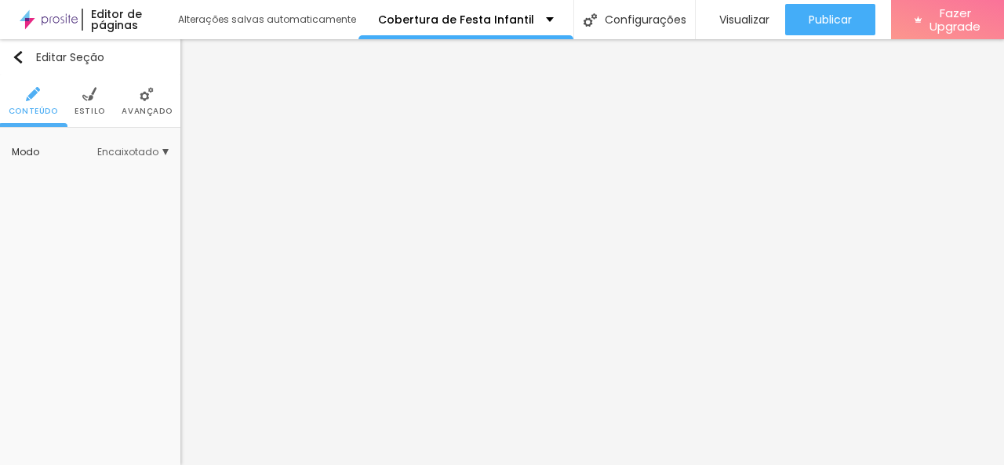
click at [89, 103] on li "Estilo" at bounding box center [90, 101] width 31 height 52
click at [99, 102] on li "Estilo" at bounding box center [90, 101] width 31 height 52
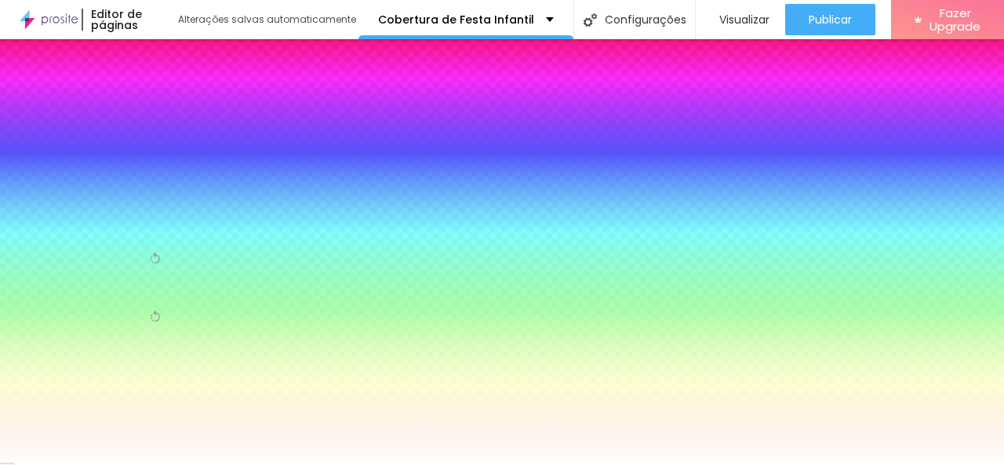
click at [136, 104] on li "Avançado" at bounding box center [147, 101] width 50 height 52
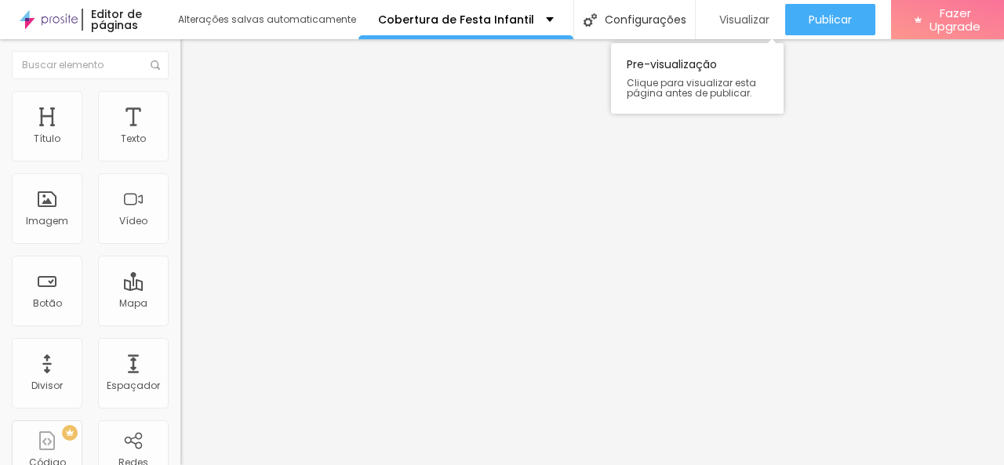
click at [733, 13] on span "Visualizar" at bounding box center [744, 19] width 50 height 13
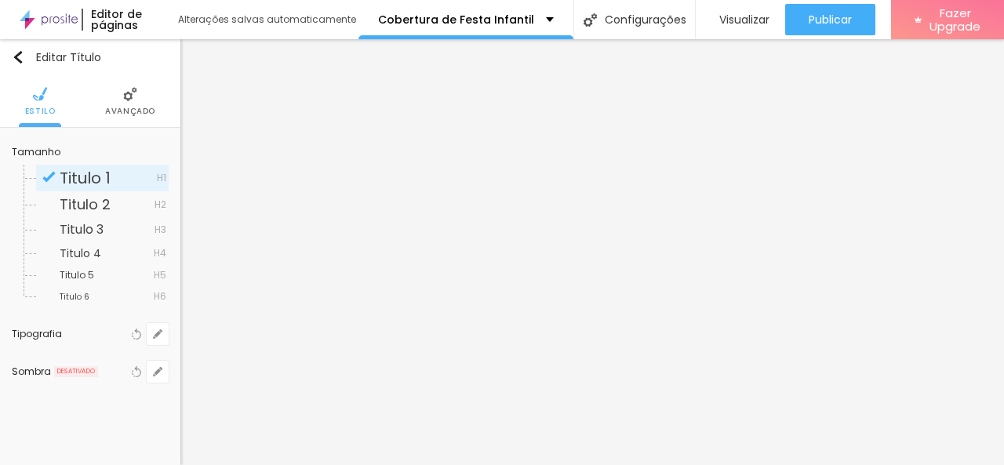
click at [140, 107] on span "Avançado" at bounding box center [130, 111] width 50 height 8
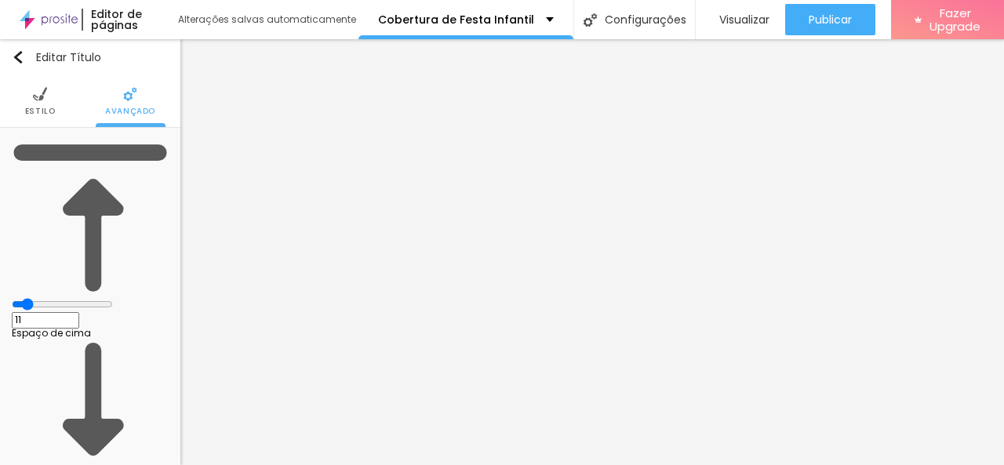
click at [45, 298] on input "range" at bounding box center [62, 304] width 101 height 13
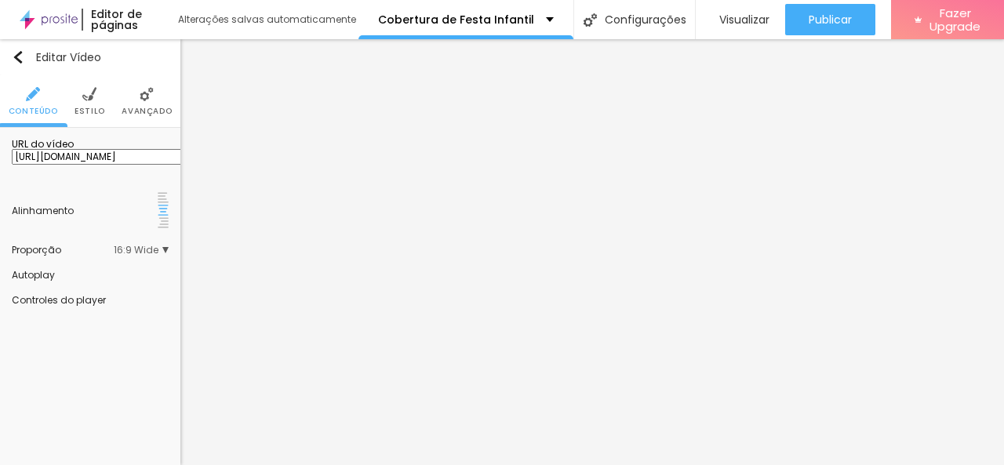
click at [133, 165] on input "[URL][DOMAIN_NAME]" at bounding box center [106, 157] width 188 height 16
click at [78, 165] on input "text" at bounding box center [106, 157] width 188 height 16
paste input "[URL][DOMAIN_NAME]"
click at [164, 165] on input "[URL][DOMAIN_NAME]" at bounding box center [106, 157] width 188 height 16
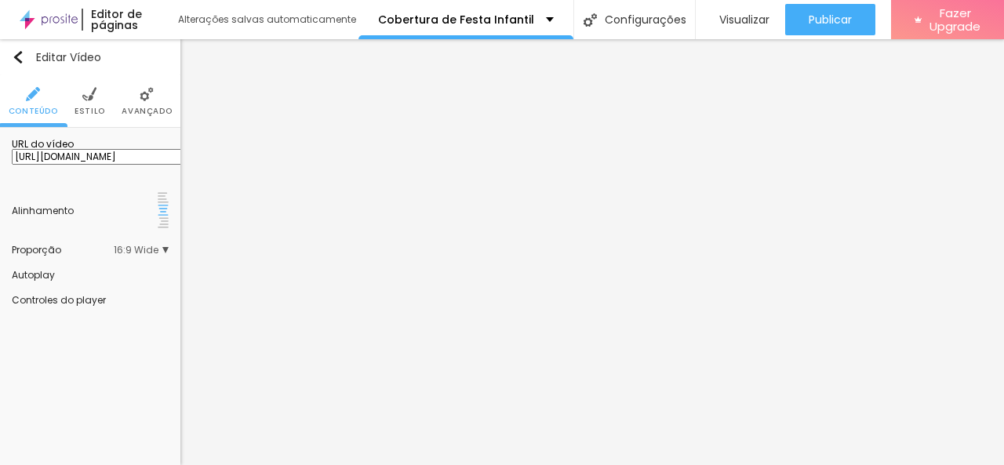
scroll to position [0, 0]
click at [96, 341] on div "Editar Vídeo Conteúdo Estilo Avançado URL do vídeo [URL][DOMAIN_NAME] Alinhamen…" at bounding box center [90, 252] width 180 height 426
click at [91, 107] on span "Estilo" at bounding box center [90, 111] width 31 height 8
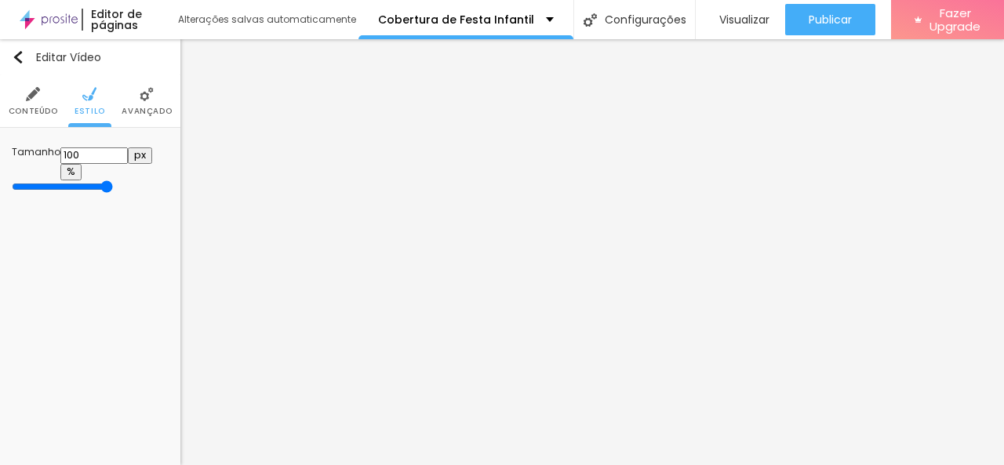
click at [142, 100] on img at bounding box center [147, 94] width 14 height 14
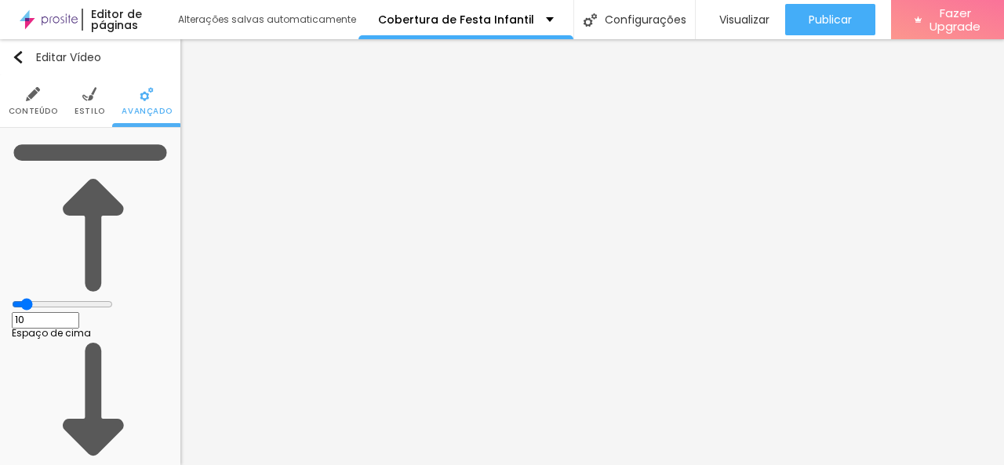
click at [30, 90] on img at bounding box center [33, 94] width 14 height 14
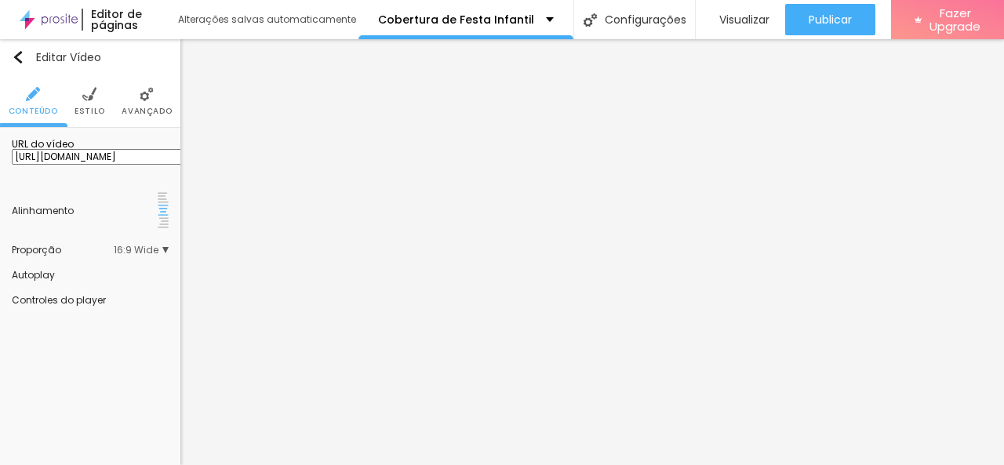
click at [162, 246] on span "16:9 Wide" at bounding box center [141, 250] width 55 height 9
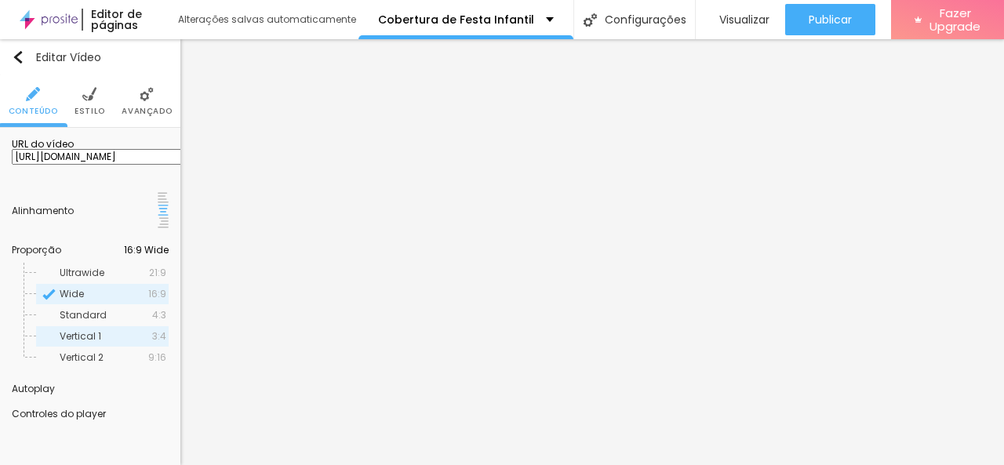
click at [125, 326] on div "Vertical 1 3:4" at bounding box center [102, 336] width 133 height 20
click at [153, 353] on span "9:16" at bounding box center [157, 357] width 18 height 9
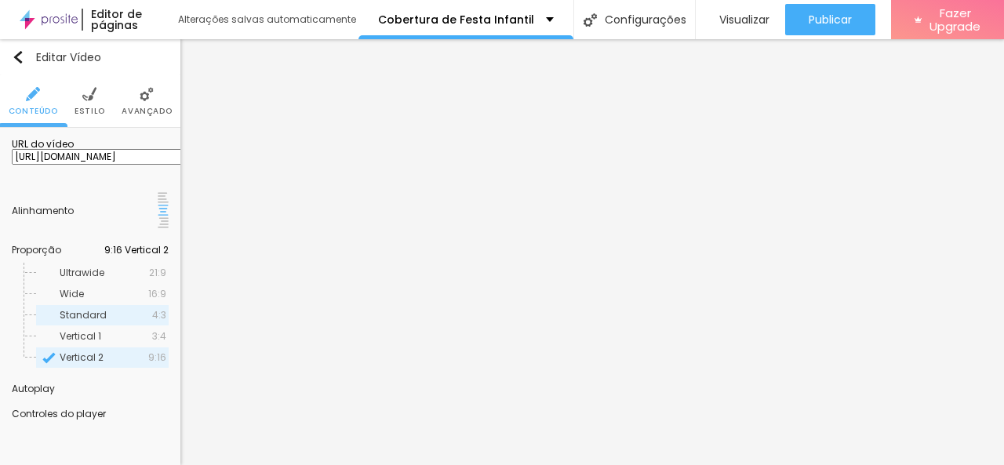
click at [154, 311] on span "4:3" at bounding box center [159, 315] width 14 height 9
click at [161, 289] on span "16:9" at bounding box center [157, 293] width 18 height 9
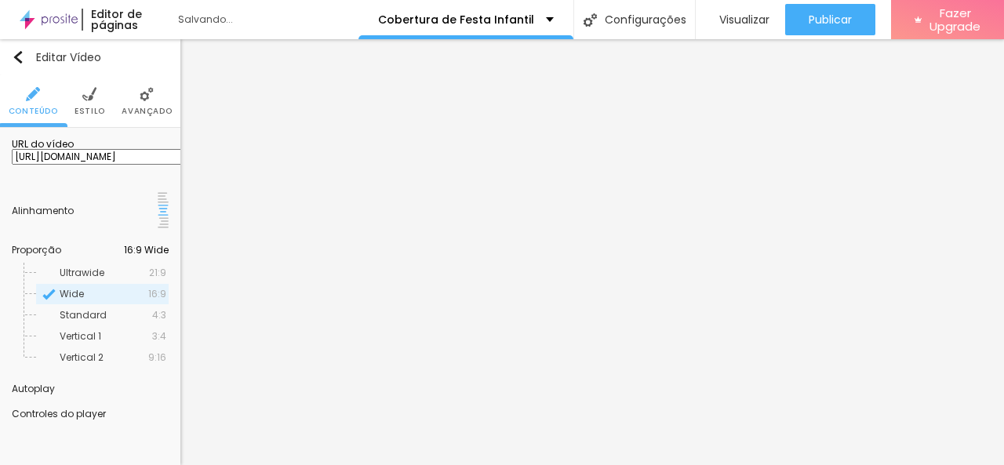
click at [120, 165] on input "[URL][DOMAIN_NAME]" at bounding box center [106, 157] width 188 height 16
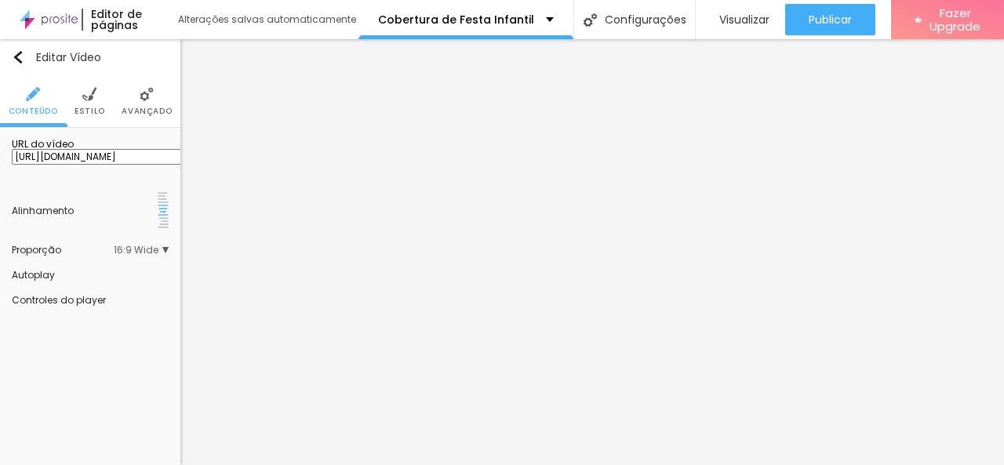
click at [89, 111] on span "Estilo" at bounding box center [90, 111] width 31 height 8
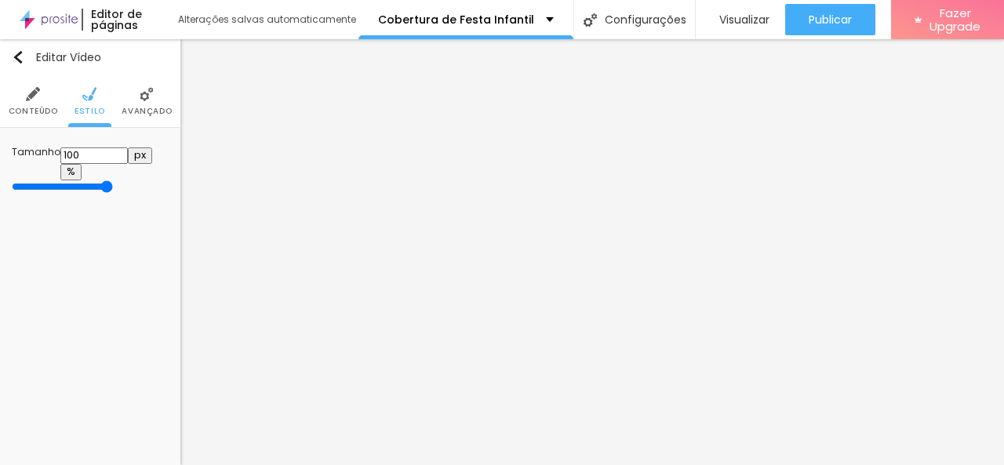
click at [144, 97] on img at bounding box center [147, 94] width 14 height 14
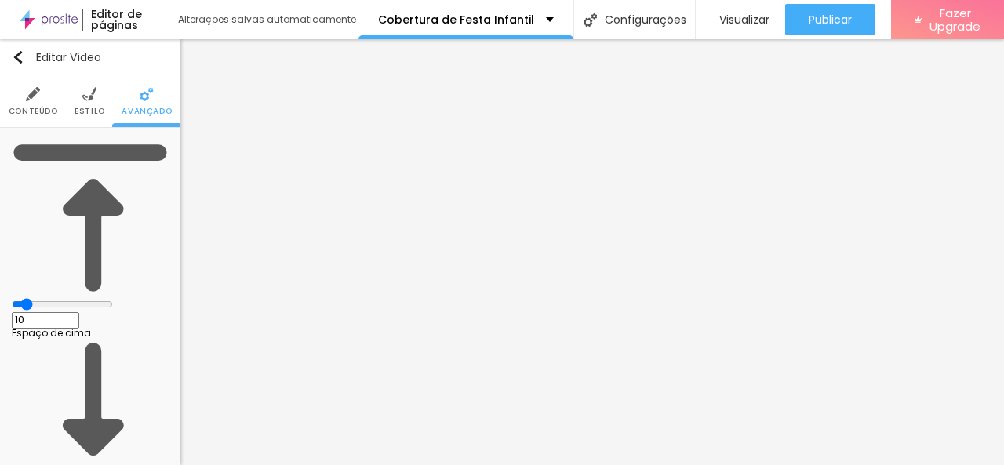
click at [82, 92] on img at bounding box center [89, 94] width 14 height 14
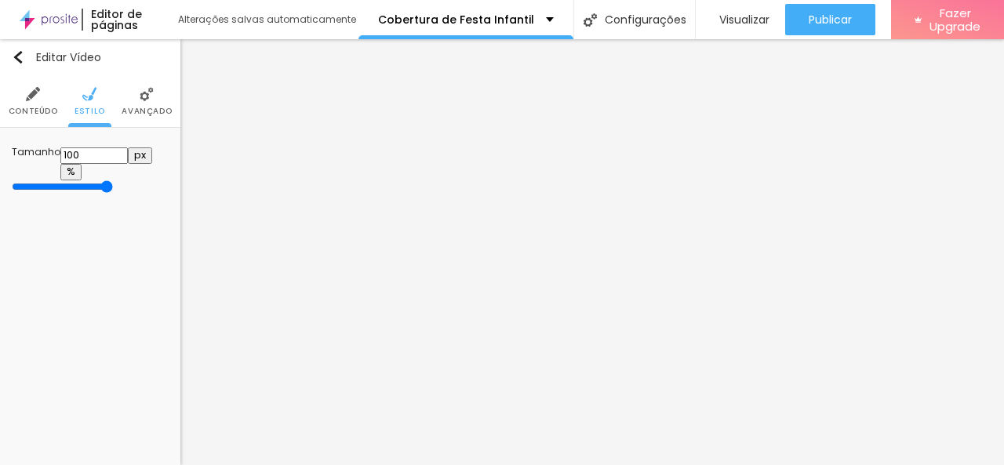
click at [32, 100] on img at bounding box center [33, 94] width 14 height 14
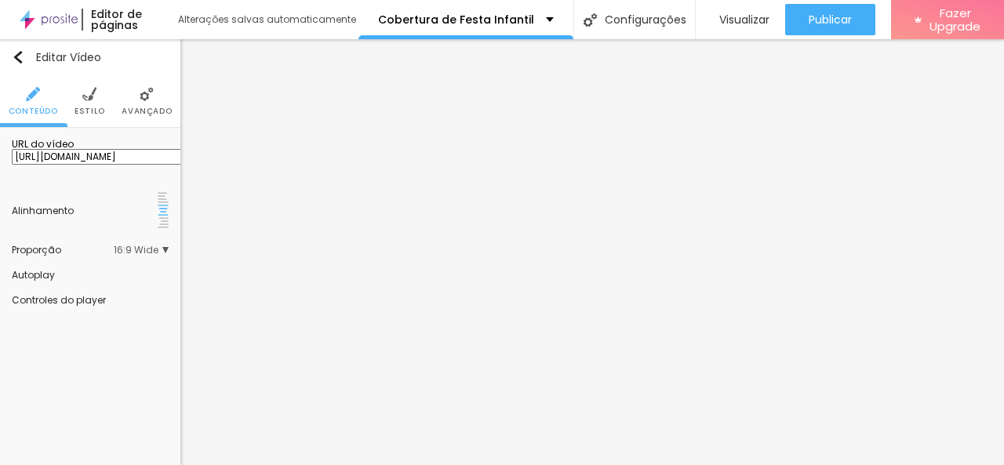
click at [124, 165] on input "[URL][DOMAIN_NAME]" at bounding box center [106, 157] width 188 height 16
click at [133, 165] on input "[URL][DOMAIN_NAME]" at bounding box center [106, 157] width 188 height 16
click at [91, 165] on input "[URL][DOMAIN_NAME]" at bounding box center [106, 157] width 188 height 16
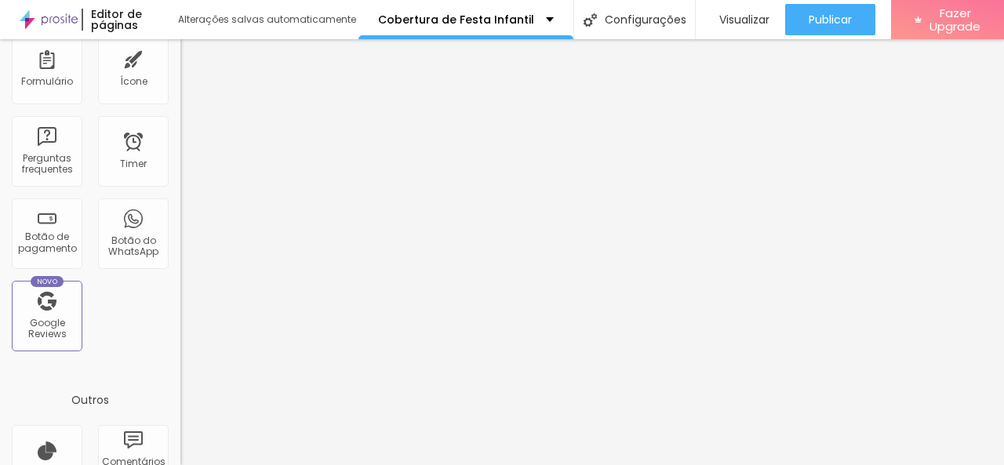
scroll to position [471, 0]
click at [731, 22] on span "Visualizar" at bounding box center [744, 19] width 50 height 13
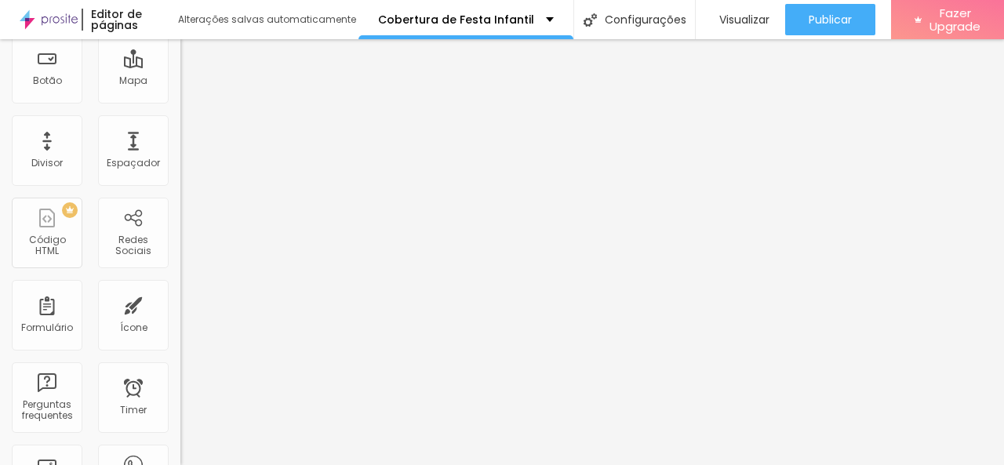
scroll to position [0, 0]
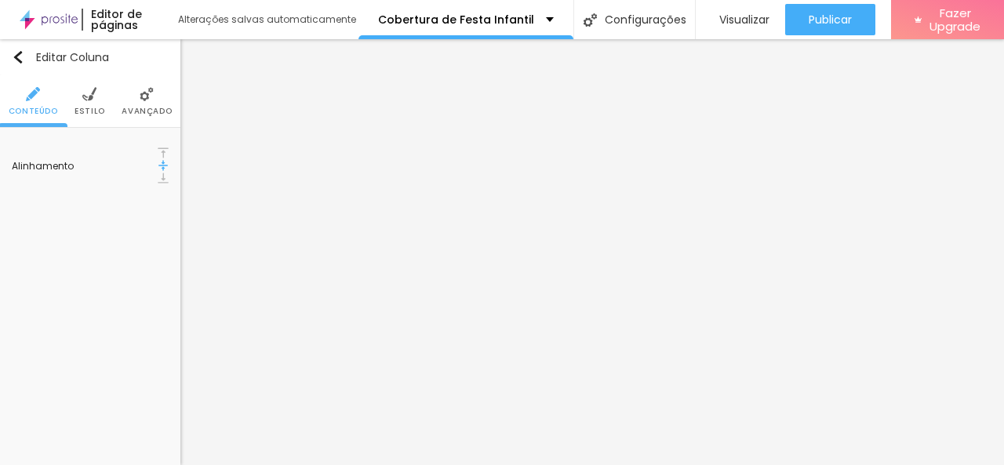
click at [140, 97] on img at bounding box center [147, 94] width 14 height 14
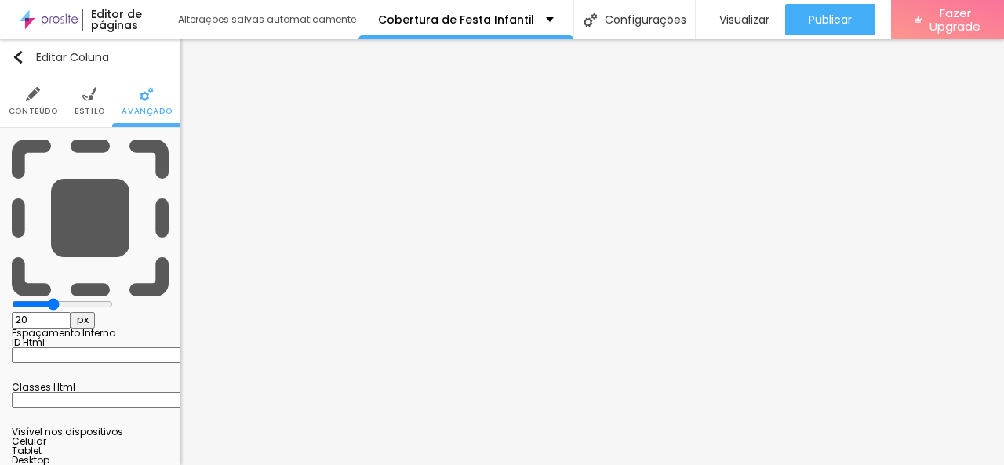
click at [78, 107] on span "Estilo" at bounding box center [90, 111] width 31 height 8
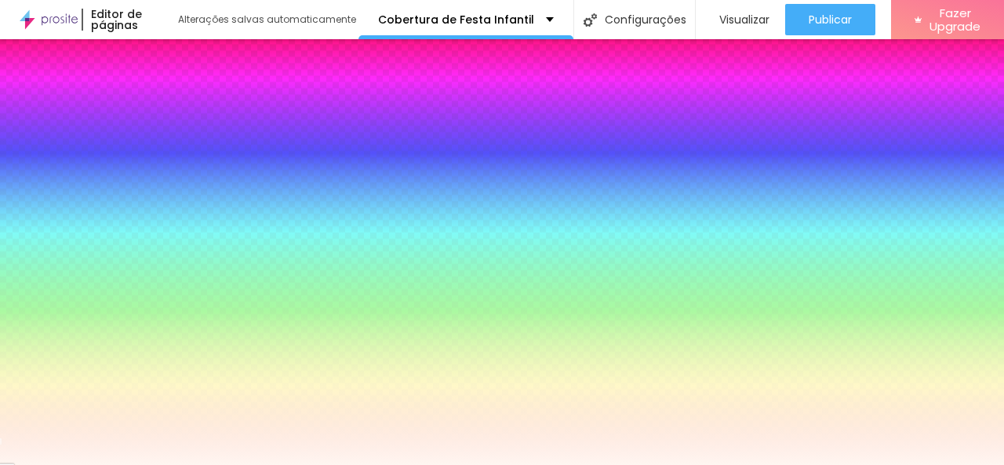
click at [110, 169] on div at bounding box center [90, 169] width 157 height 0
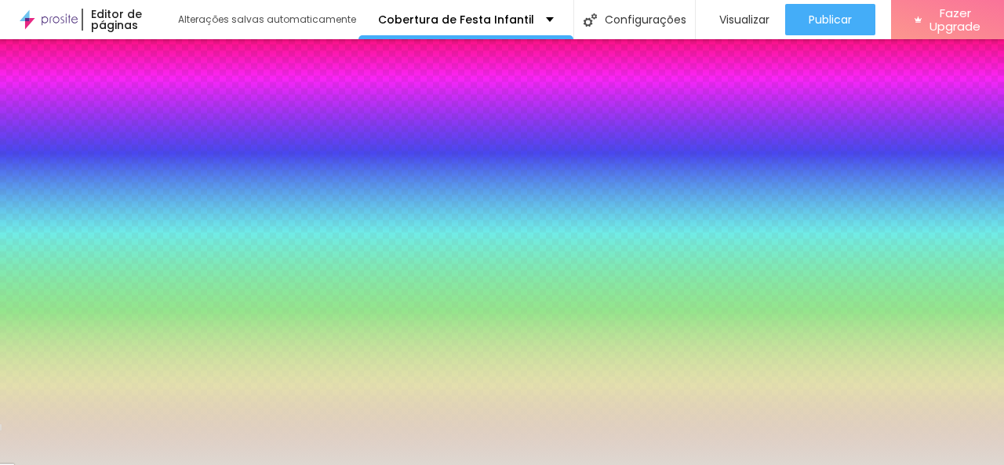
drag, startPoint x: 38, startPoint y: 191, endPoint x: 30, endPoint y: 192, distance: 8.8
click at [30, 192] on div at bounding box center [502, 232] width 1004 height 465
click at [136, 169] on input "#DED8D1" at bounding box center [106, 177] width 188 height 16
click at [149, 169] on input "#DED8D1" at bounding box center [106, 177] width 188 height 16
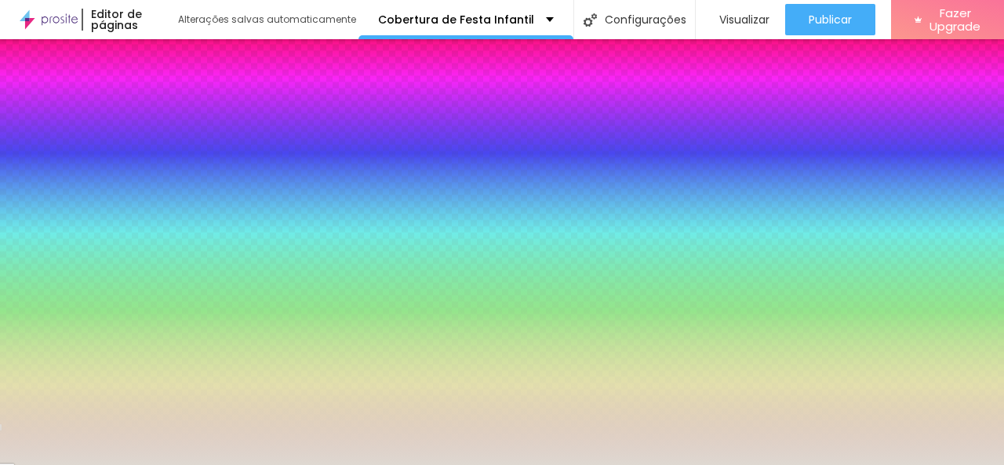
drag, startPoint x: 166, startPoint y: 156, endPoint x: 116, endPoint y: 158, distance: 50.2
click at [116, 169] on div "#DED8D1" at bounding box center [90, 177] width 157 height 16
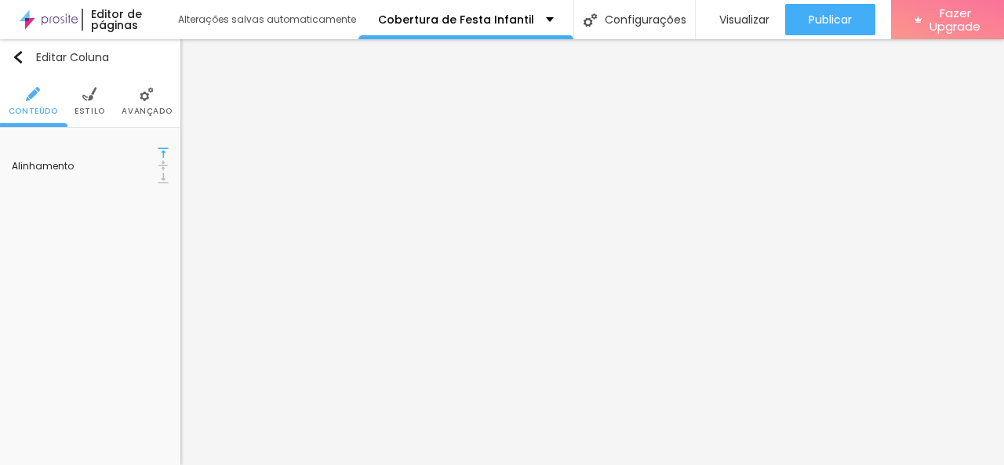
click at [140, 95] on img at bounding box center [147, 94] width 14 height 14
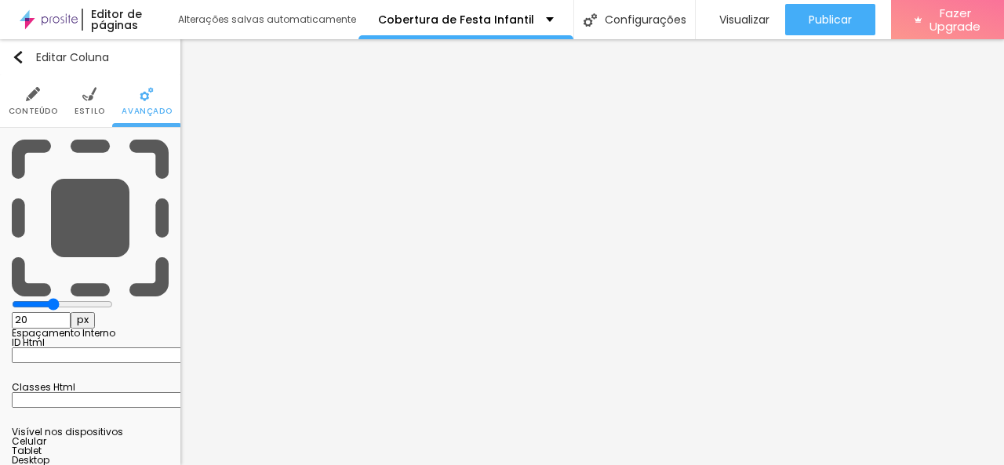
click at [85, 113] on span "Estilo" at bounding box center [90, 111] width 31 height 8
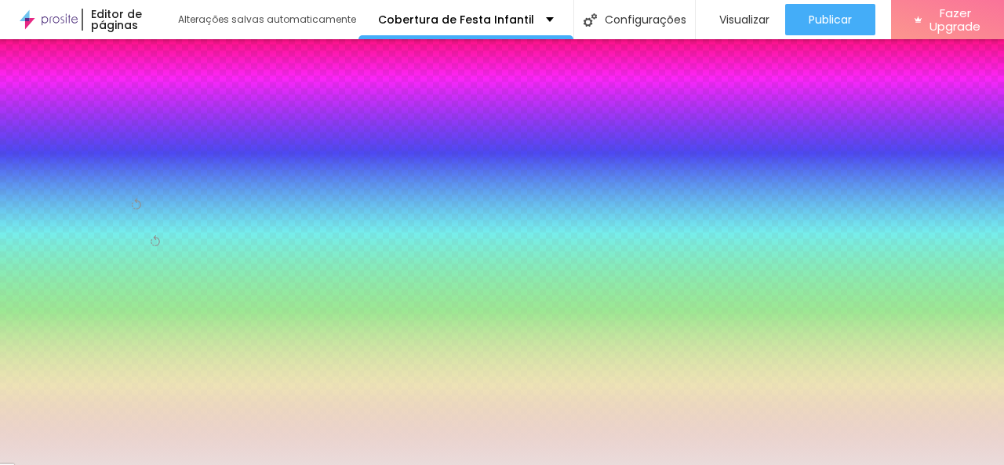
click at [140, 169] on input "#EADCDB" at bounding box center [106, 177] width 188 height 16
paste input "DED8D1"
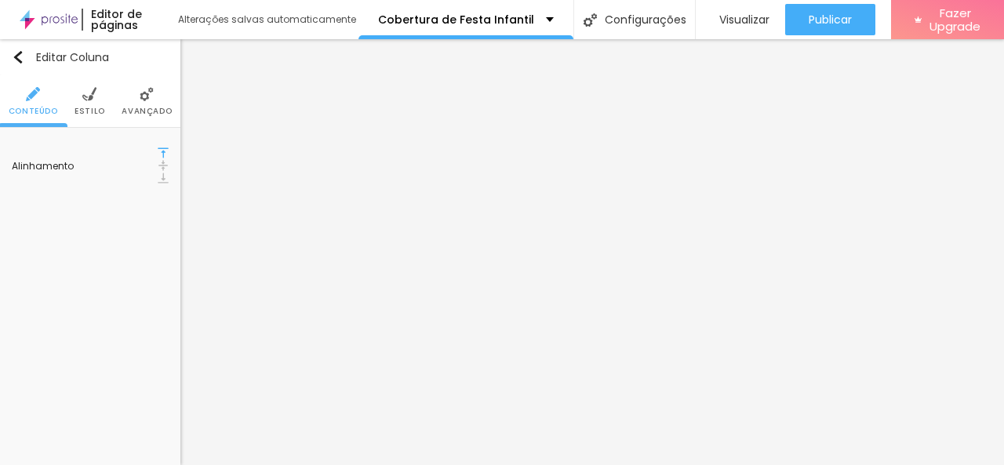
click at [88, 111] on span "Estilo" at bounding box center [90, 111] width 31 height 8
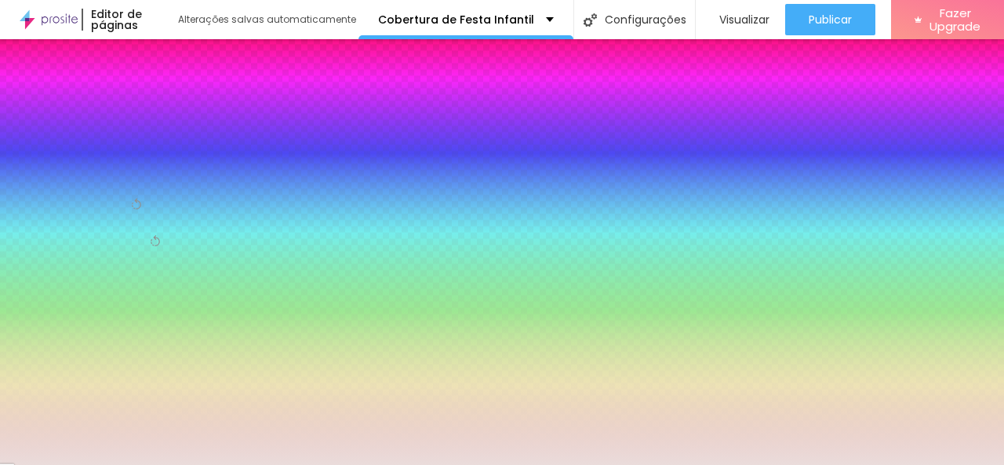
click at [158, 169] on input "#EADCDB" at bounding box center [106, 177] width 188 height 16
paste input "DED8D"
click at [149, 277] on div "Editar Coluna Conteúdo Estilo Avançado Cor de fundo Voltar ao padrão #DED8D Som…" at bounding box center [90, 252] width 180 height 426
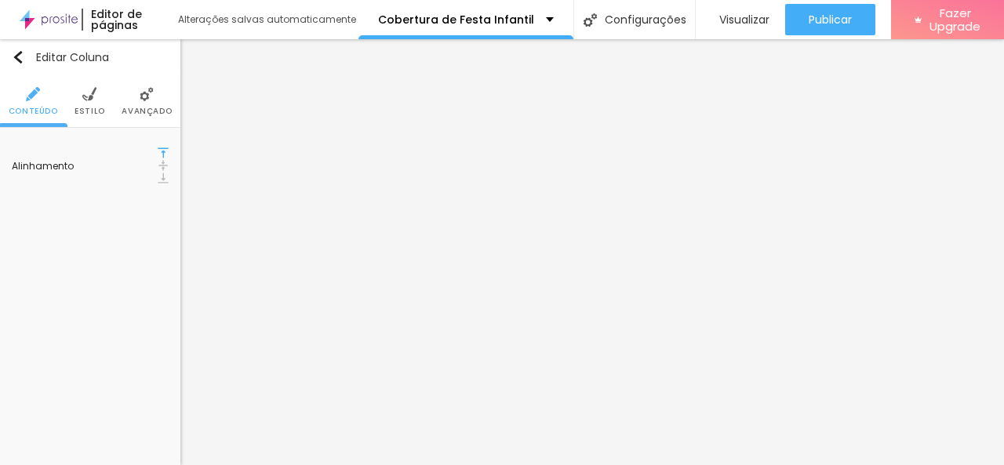
click at [106, 105] on ul "Conteúdo Estilo Avançado" at bounding box center [90, 101] width 180 height 53
click at [96, 110] on span "Estilo" at bounding box center [90, 111] width 31 height 8
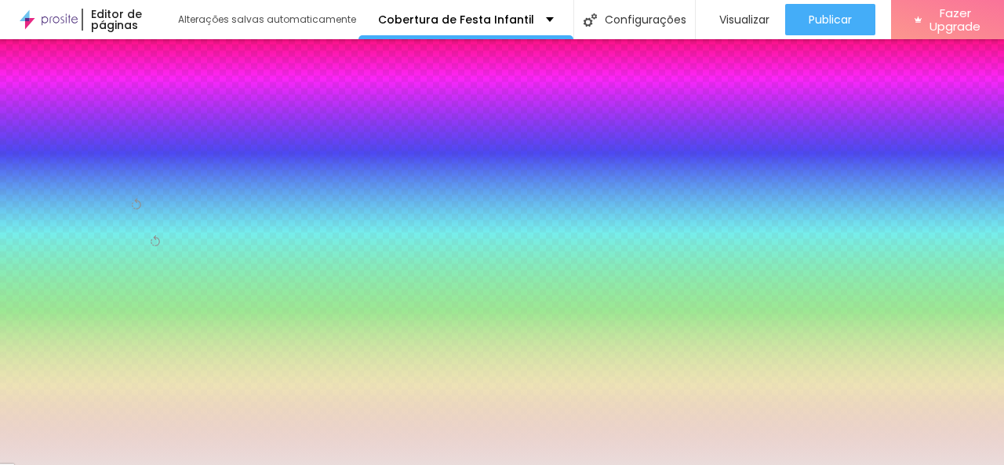
paste input "DED8D1"
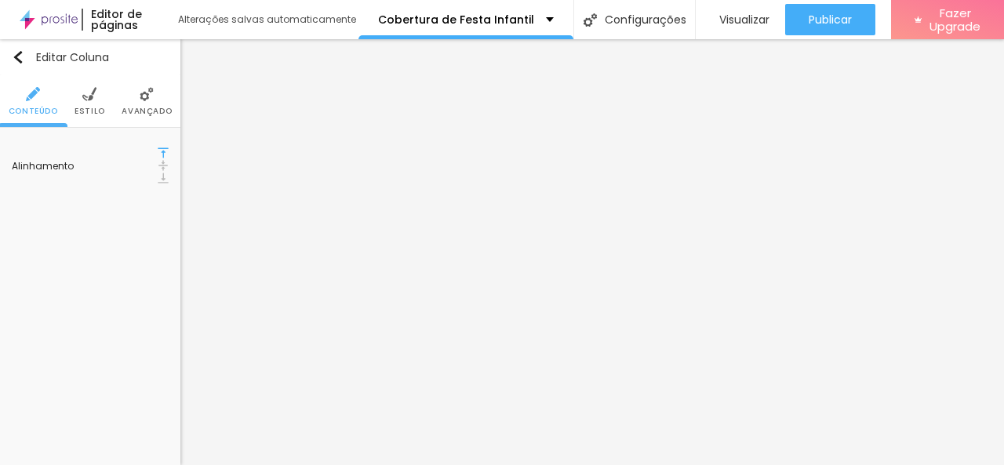
click at [90, 98] on img at bounding box center [89, 94] width 14 height 14
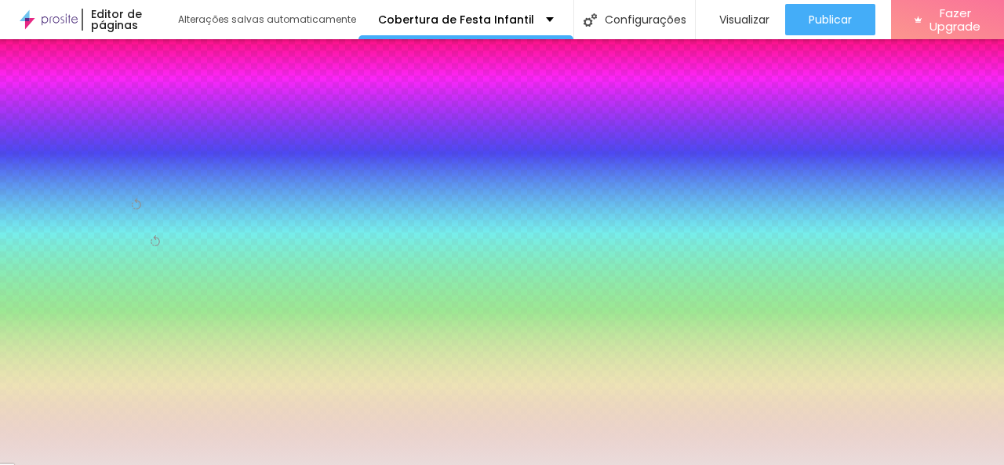
paste input "DED8D1"
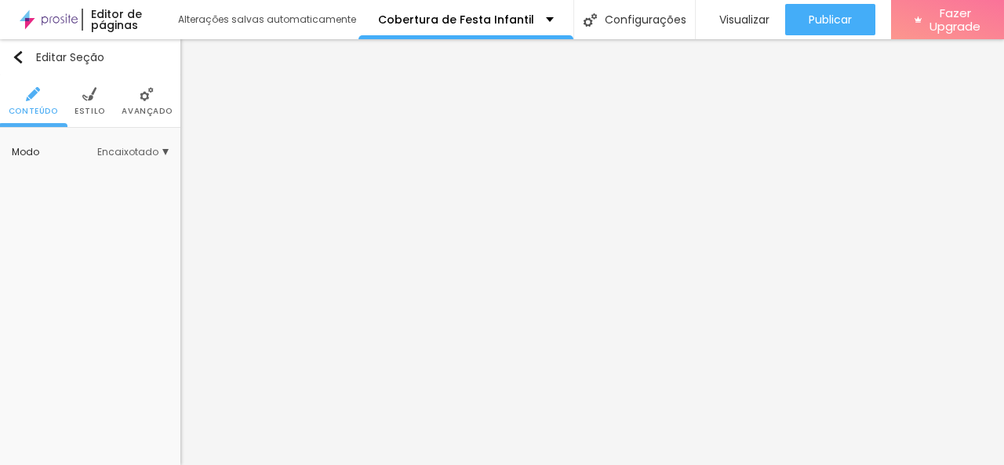
click at [91, 101] on img at bounding box center [89, 94] width 14 height 14
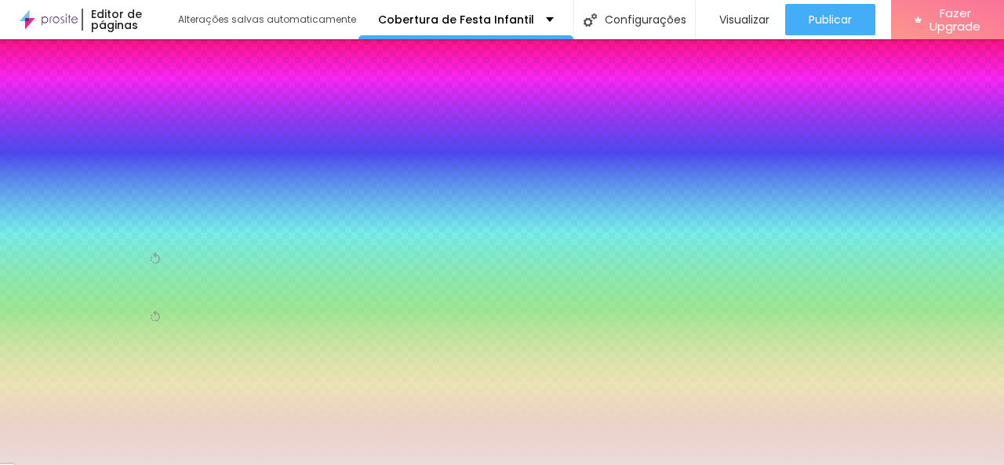
click at [147, 231] on input "#EADCDB" at bounding box center [106, 223] width 188 height 16
paste input "DED8D1"
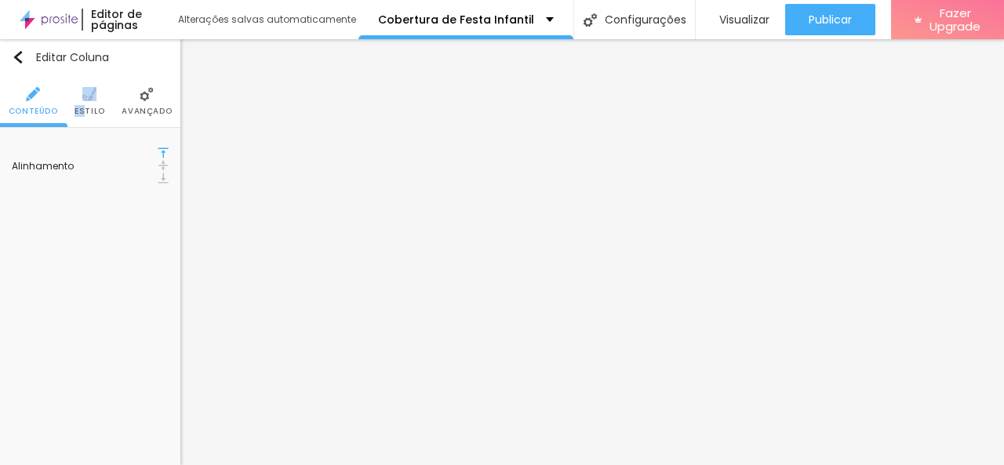
click at [86, 104] on li "Estilo" at bounding box center [90, 101] width 31 height 52
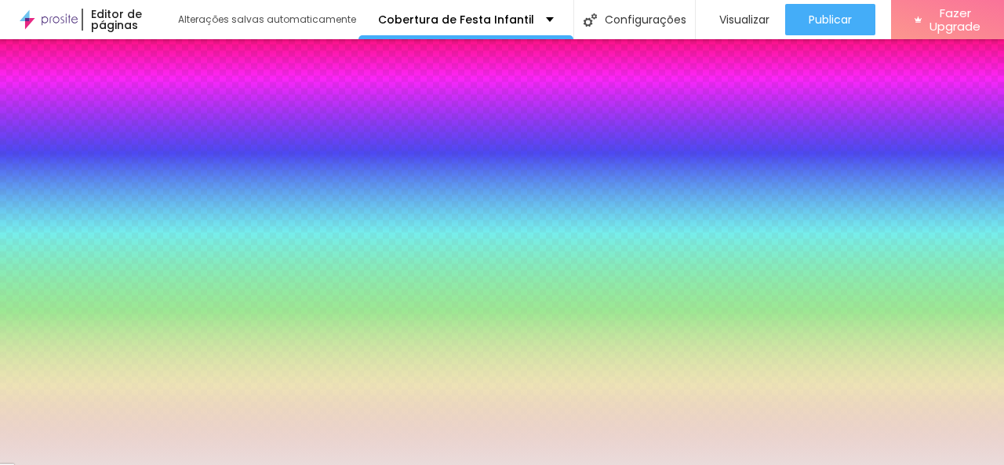
click at [105, 169] on div at bounding box center [90, 169] width 157 height 0
click at [152, 169] on input "#EADCDB" at bounding box center [106, 177] width 188 height 16
paste input "DED8D1"
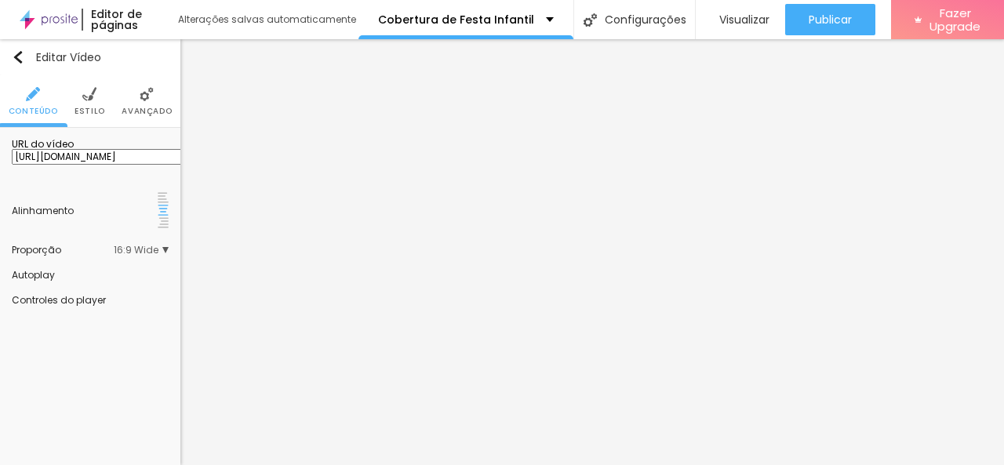
click at [72, 165] on input "[URL][DOMAIN_NAME]" at bounding box center [106, 157] width 188 height 16
